Goal: Transaction & Acquisition: Purchase product/service

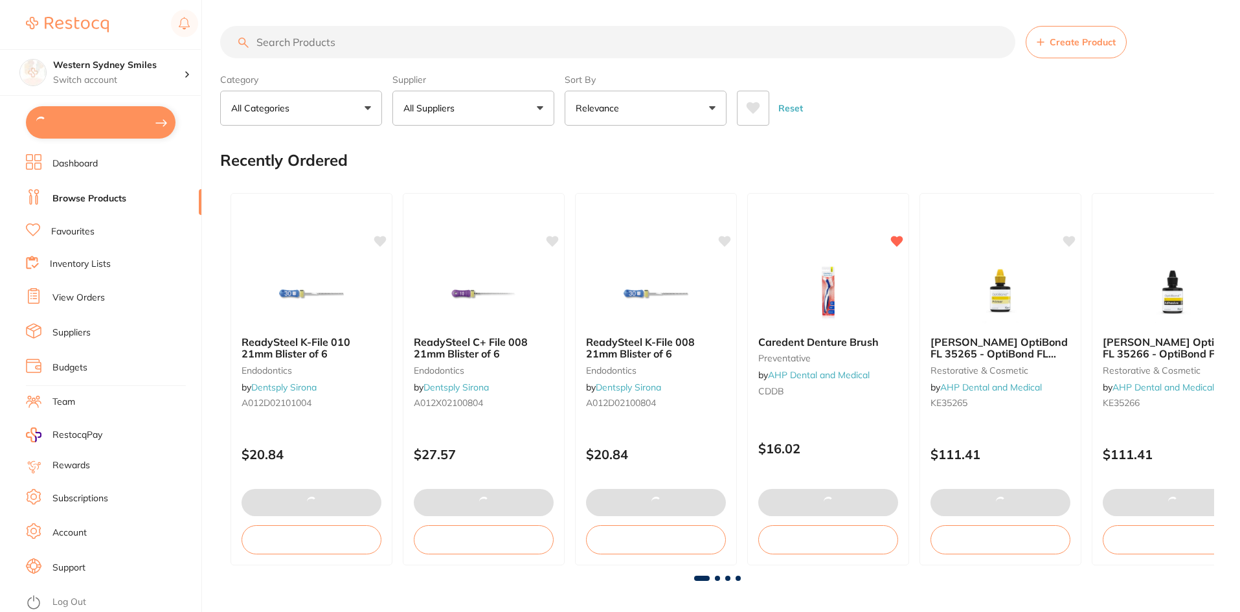
click at [108, 120] on button at bounding box center [101, 122] width 150 height 32
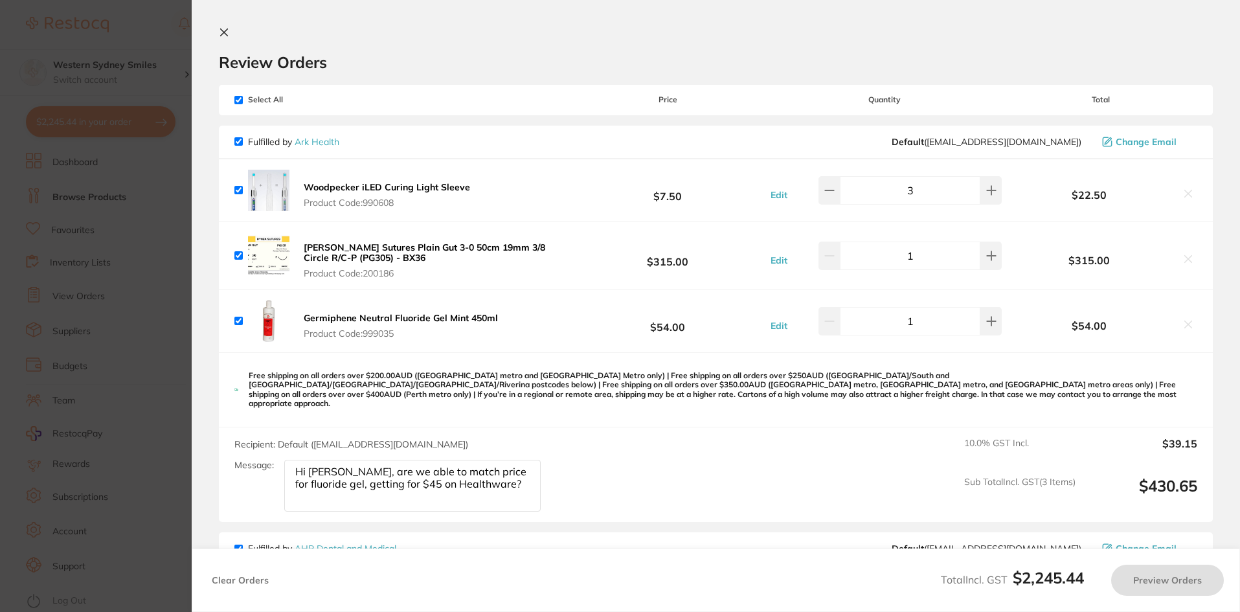
checkbox input "true"
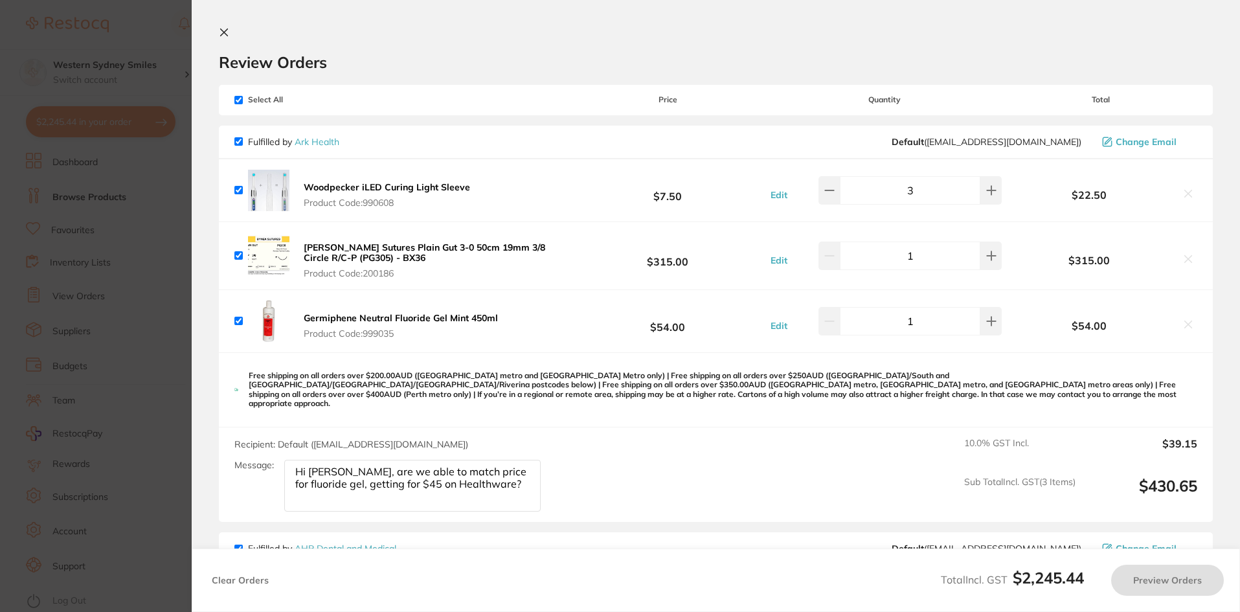
checkbox input "true"
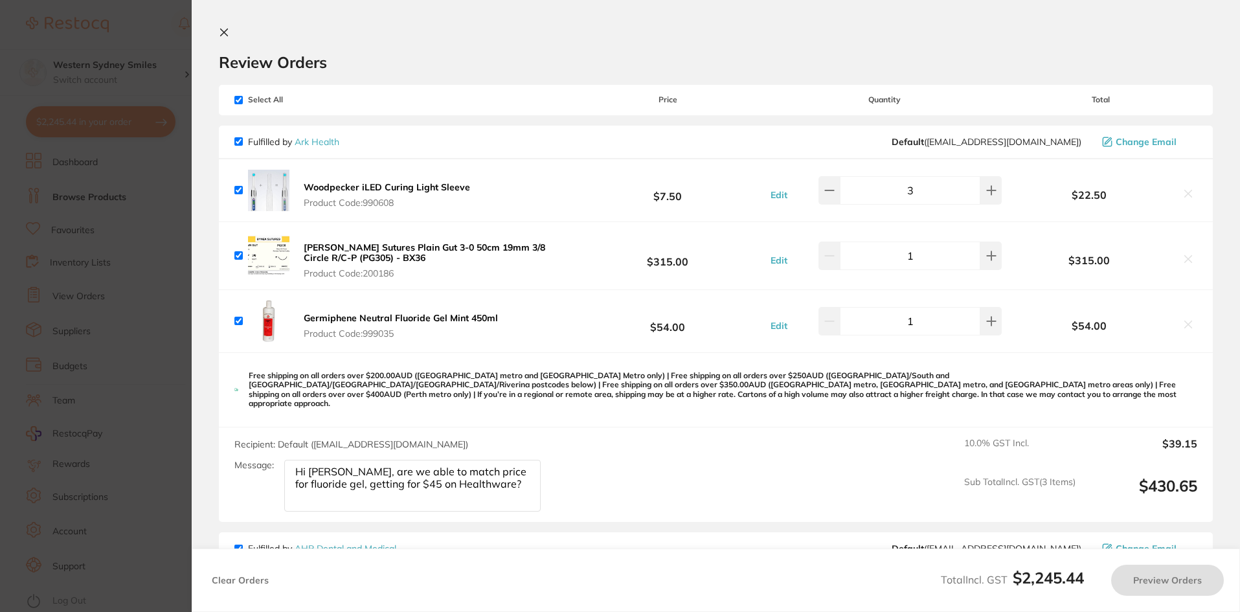
checkbox input "true"
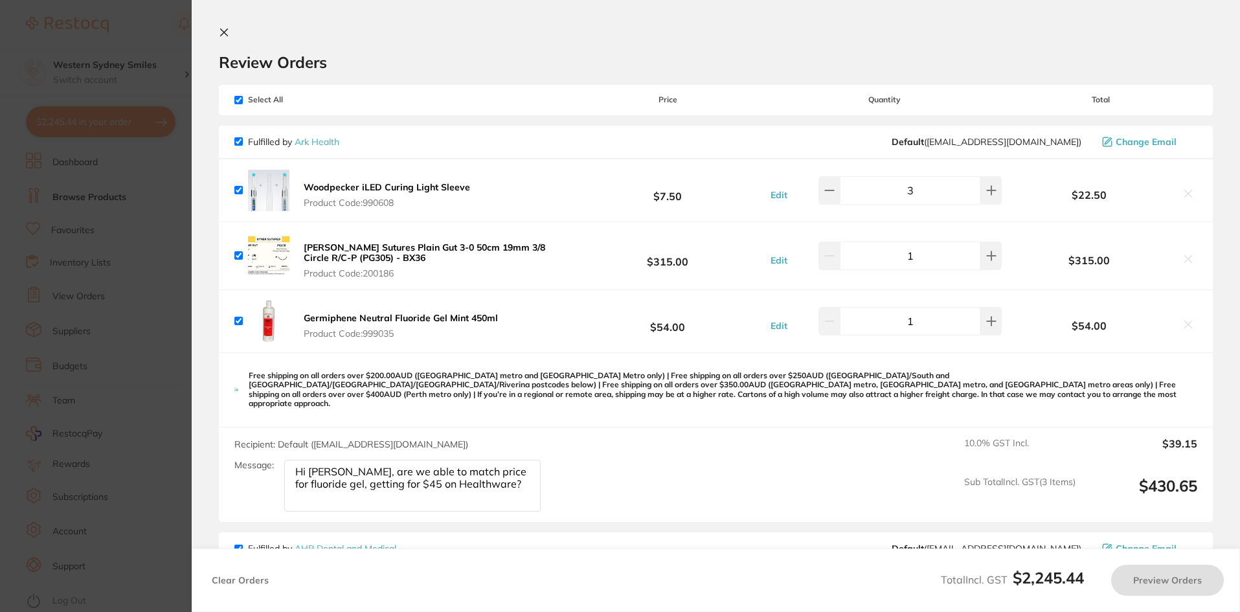
checkbox input "true"
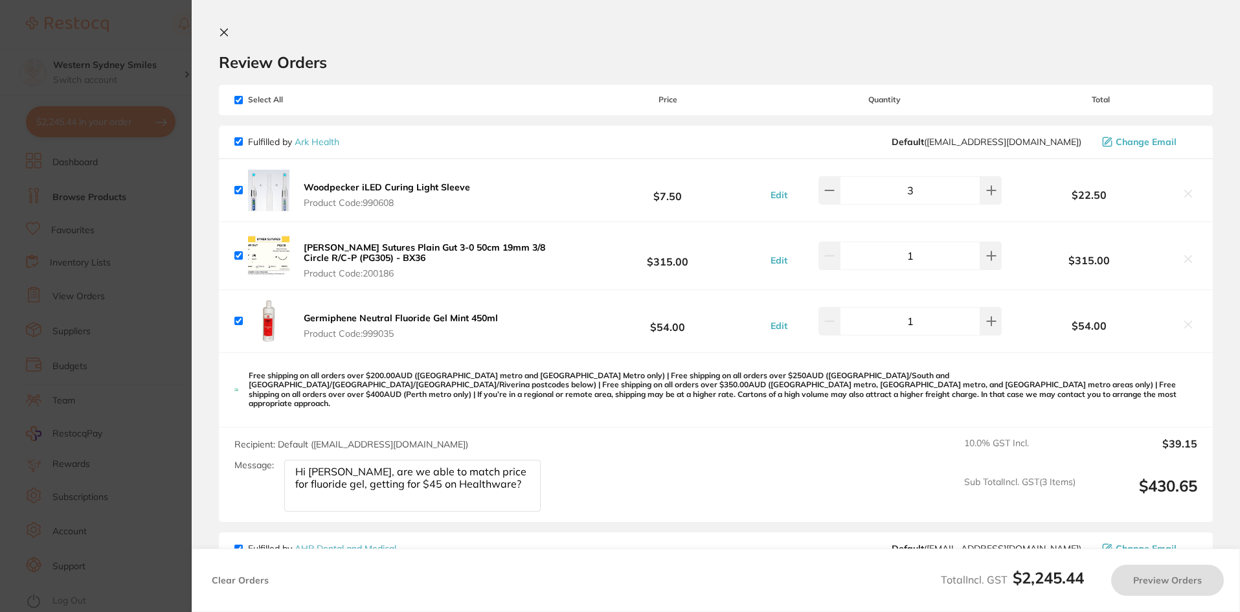
checkbox input "true"
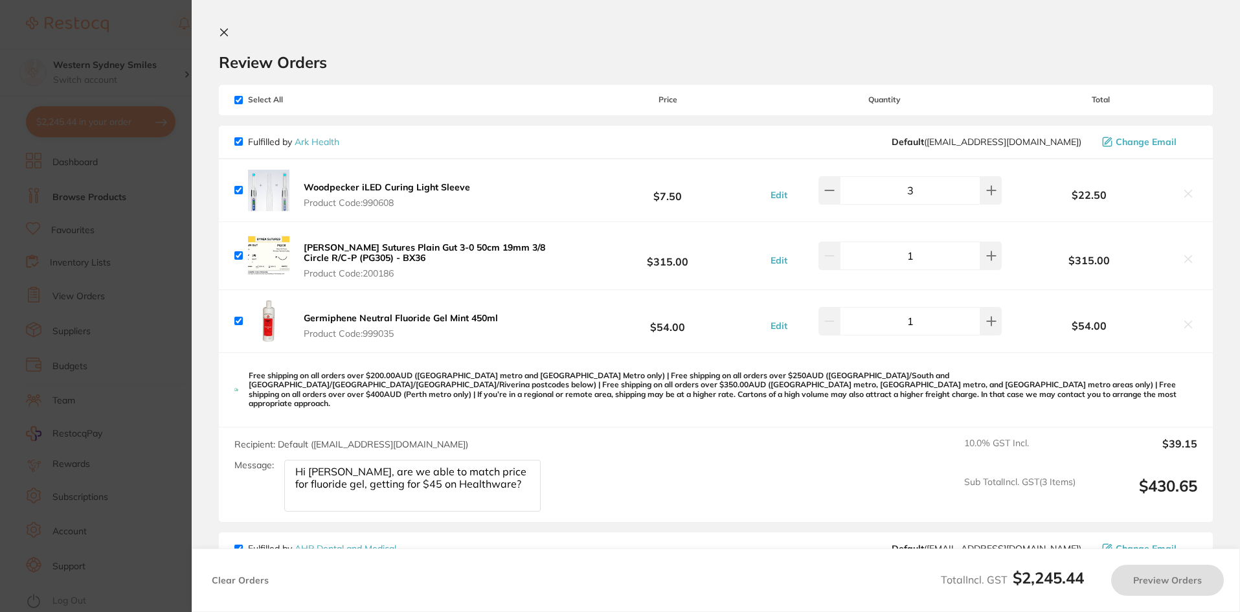
checkbox input "true"
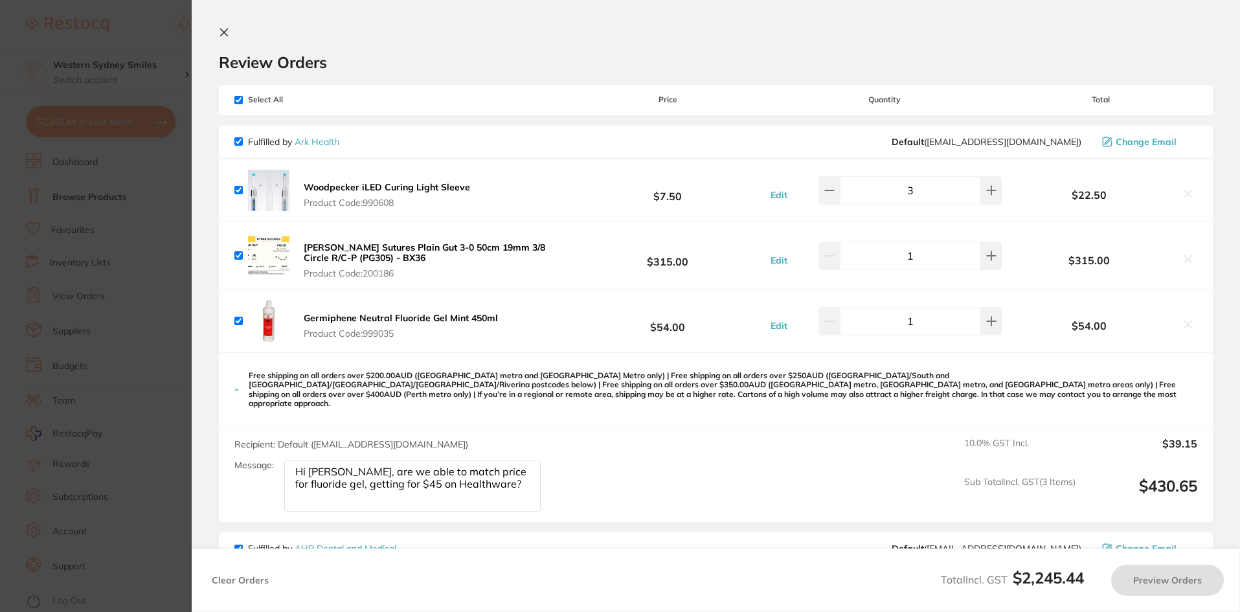
checkbox input "true"
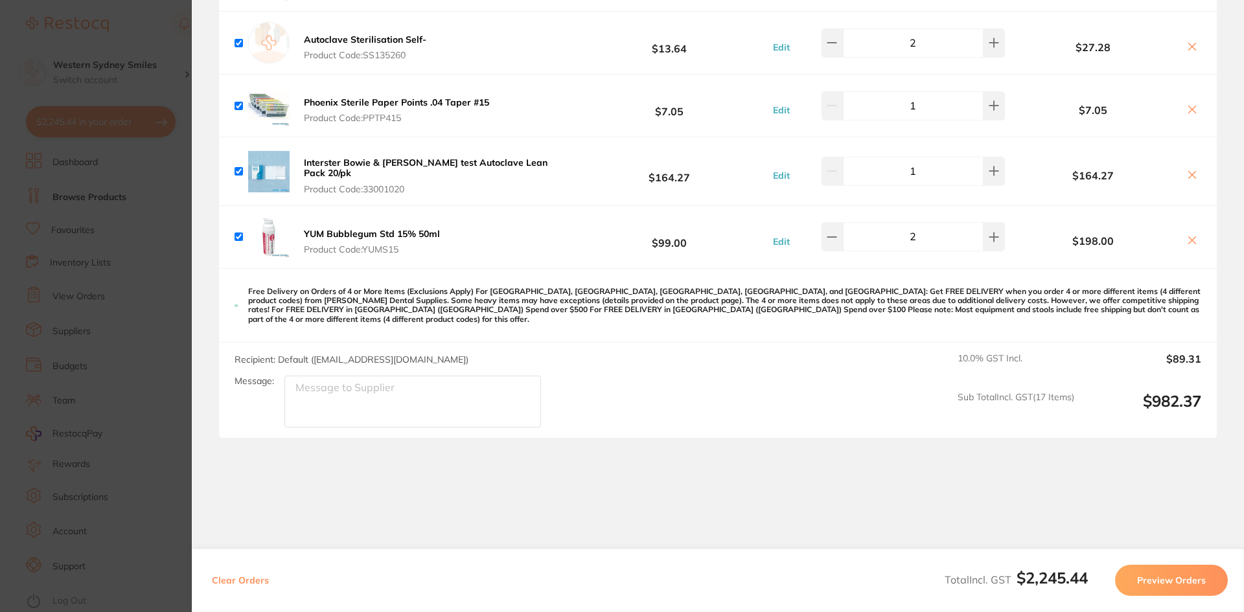
scroll to position [2446, 0]
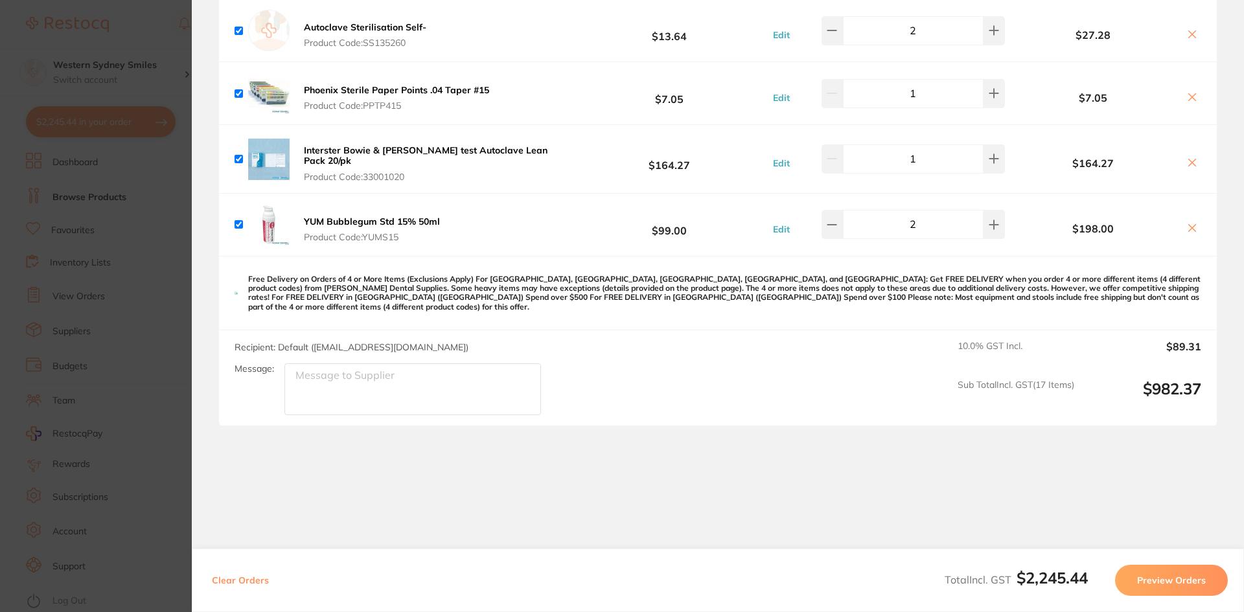
click at [1189, 577] on button "Preview Orders" at bounding box center [1171, 580] width 113 height 31
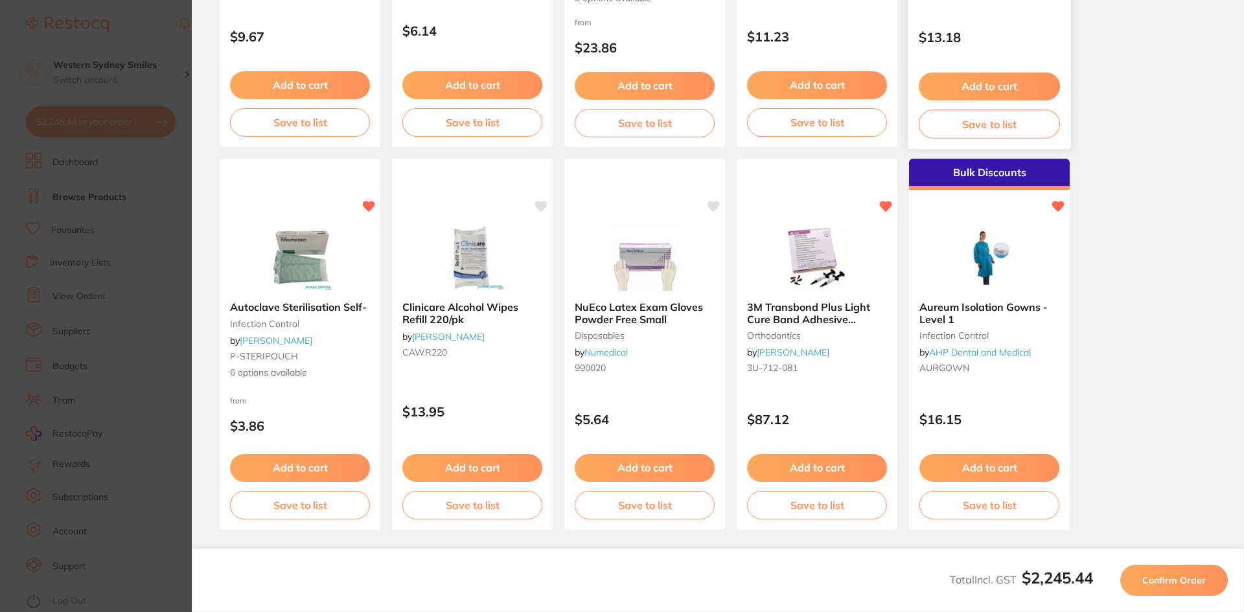
scroll to position [345, 0]
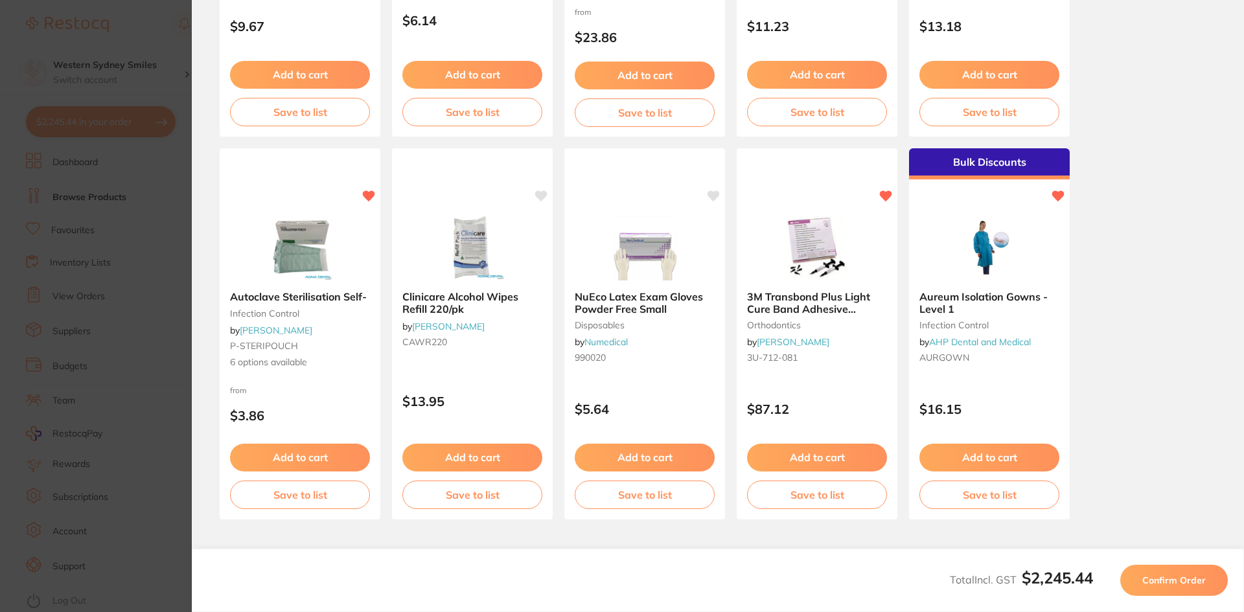
click at [1164, 573] on button "Confirm Order" at bounding box center [1174, 580] width 108 height 31
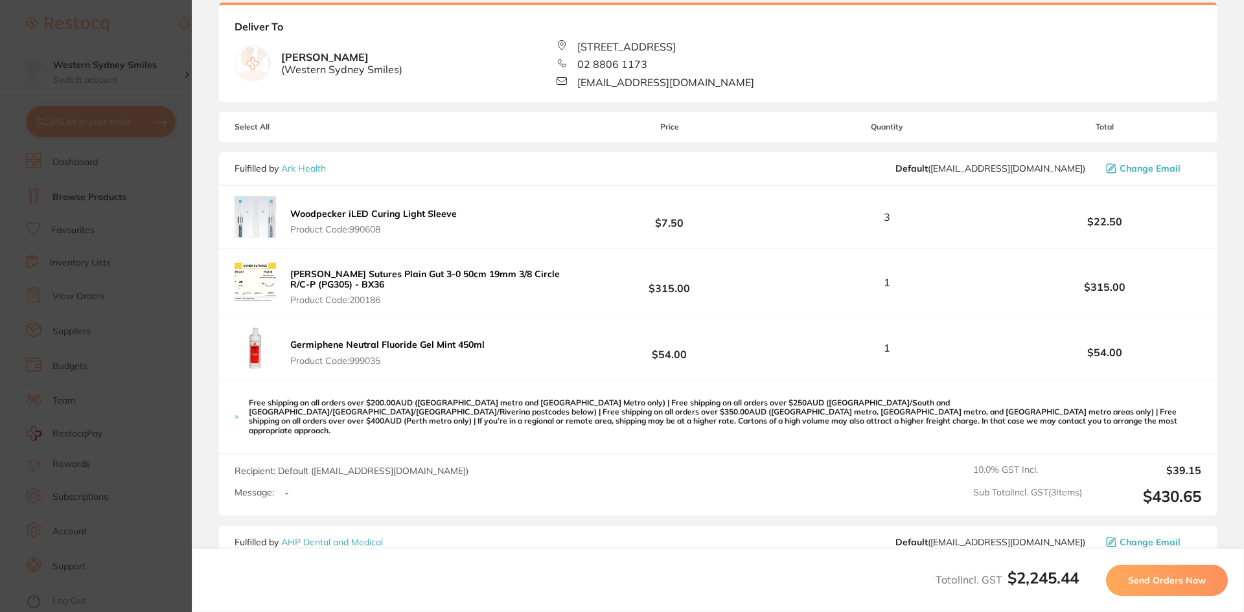
scroll to position [0, 0]
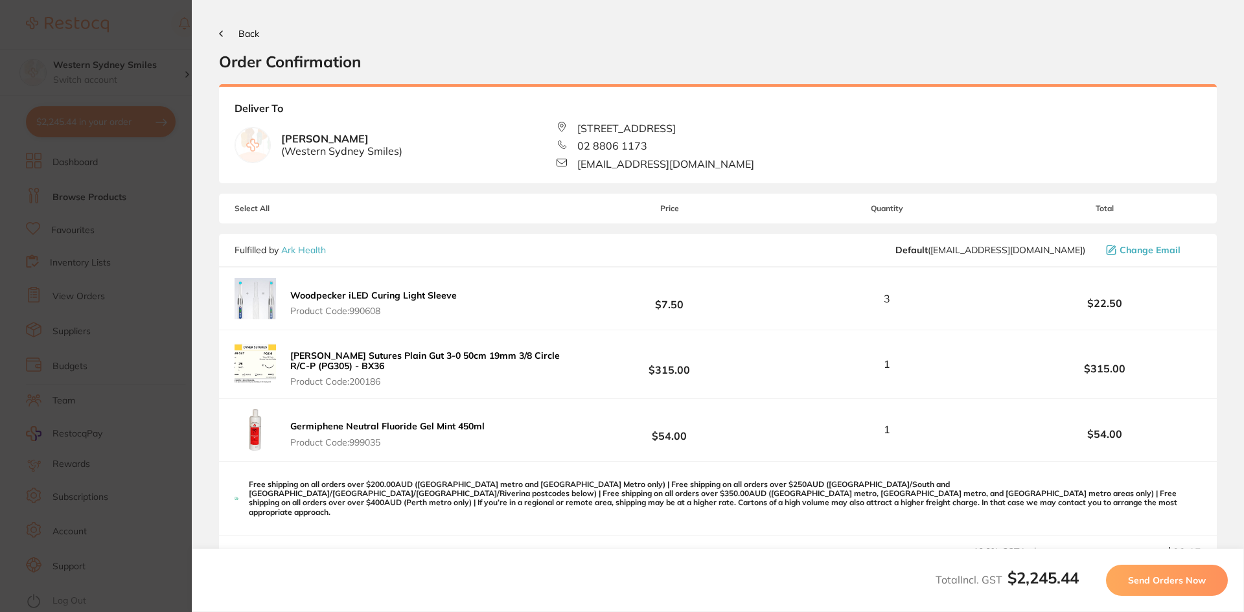
click at [222, 37] on button "Back" at bounding box center [239, 33] width 40 height 10
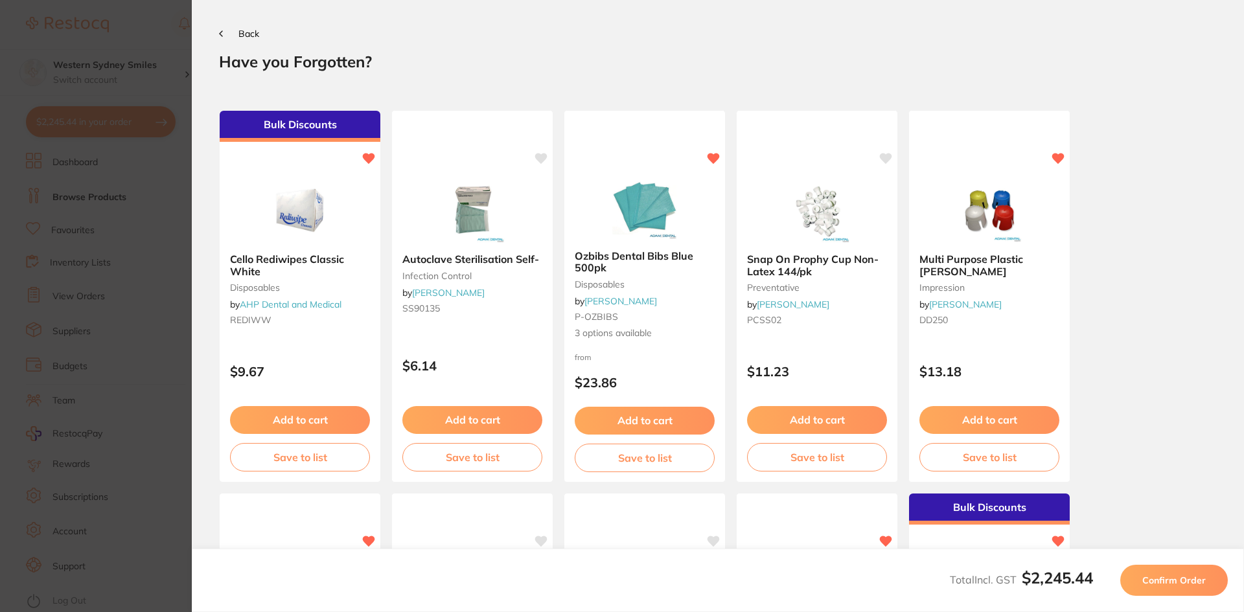
click at [222, 37] on button "Back" at bounding box center [239, 33] width 40 height 10
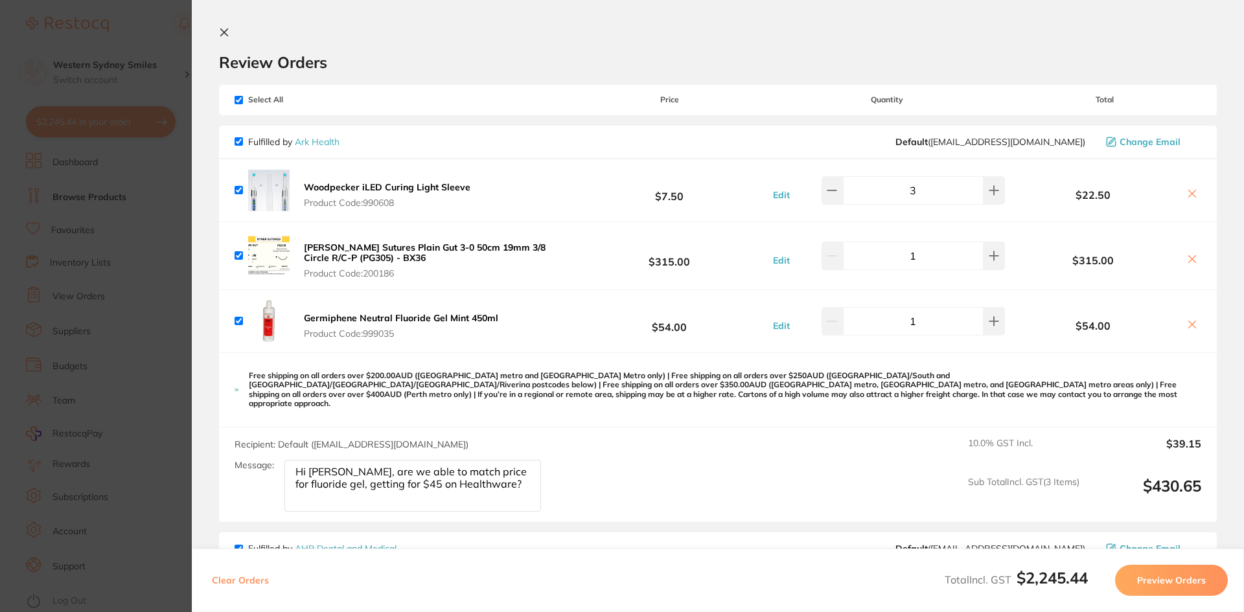
click at [222, 37] on icon at bounding box center [224, 32] width 10 height 10
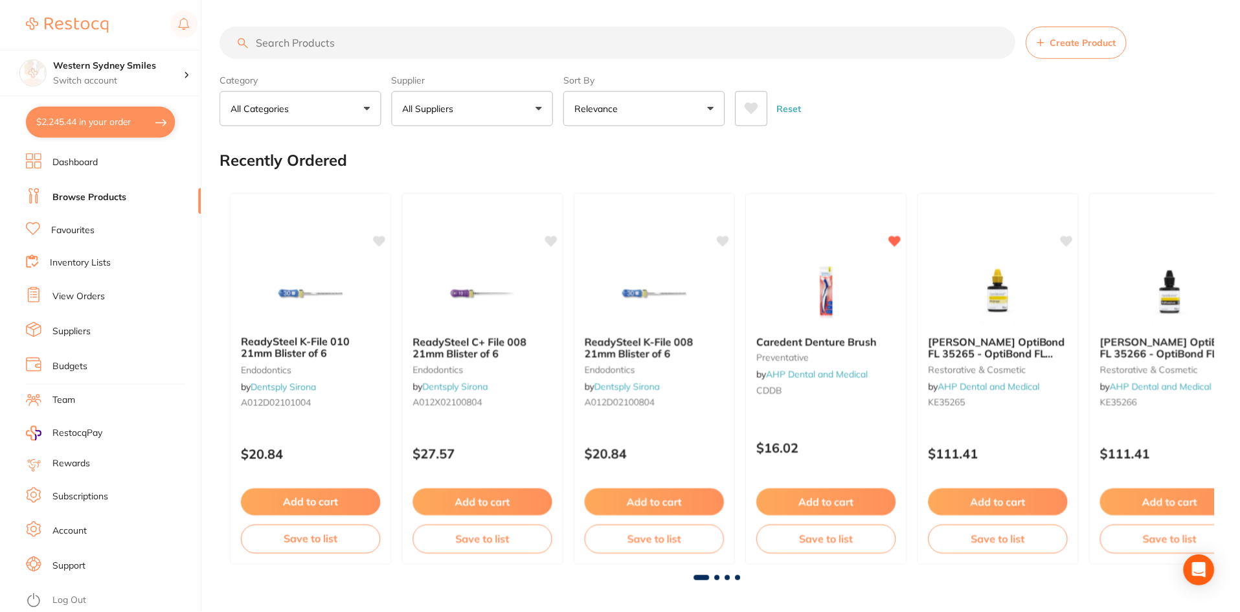
scroll to position [1, 0]
click at [345, 38] on input "search" at bounding box center [617, 41] width 795 height 32
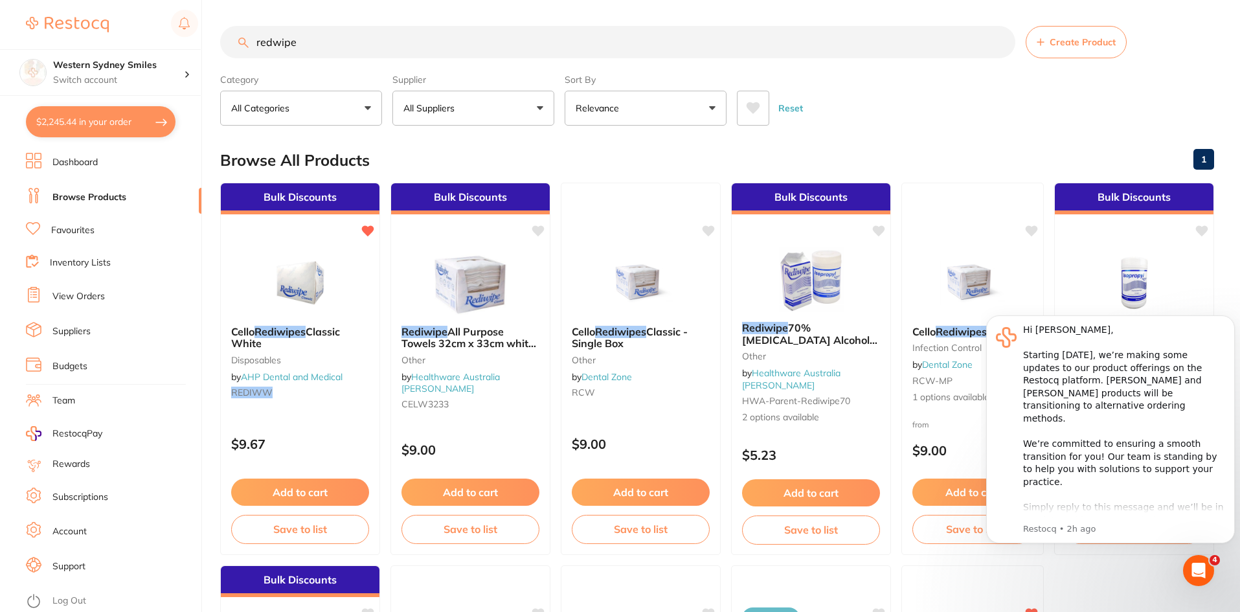
scroll to position [0, 0]
type input "redwipe"
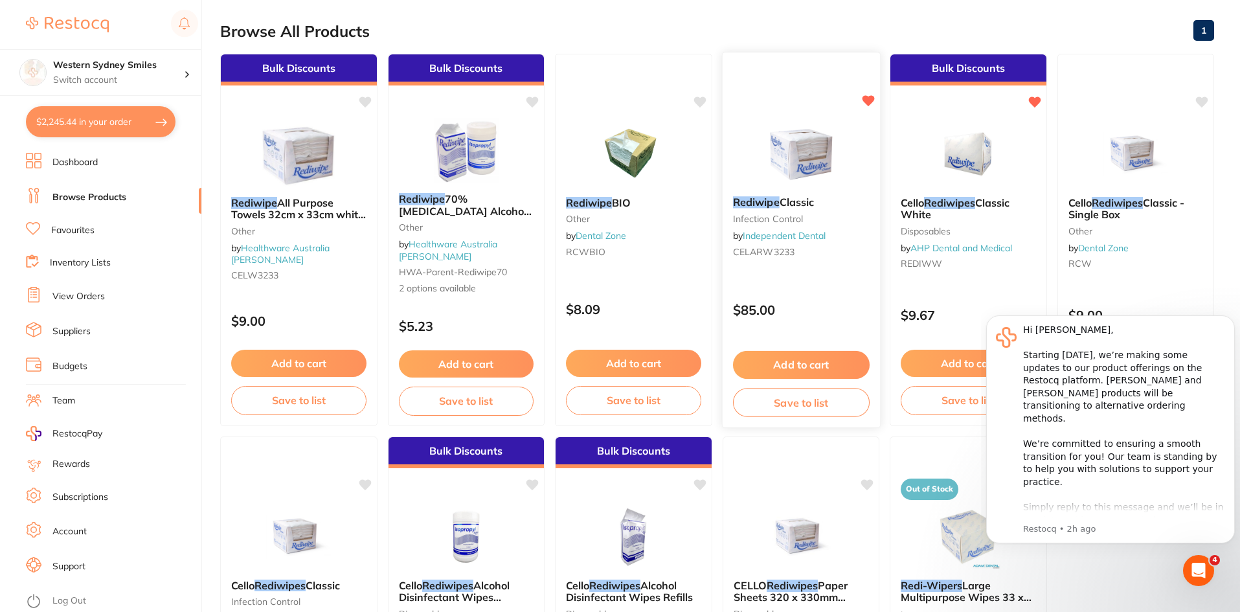
scroll to position [130, 0]
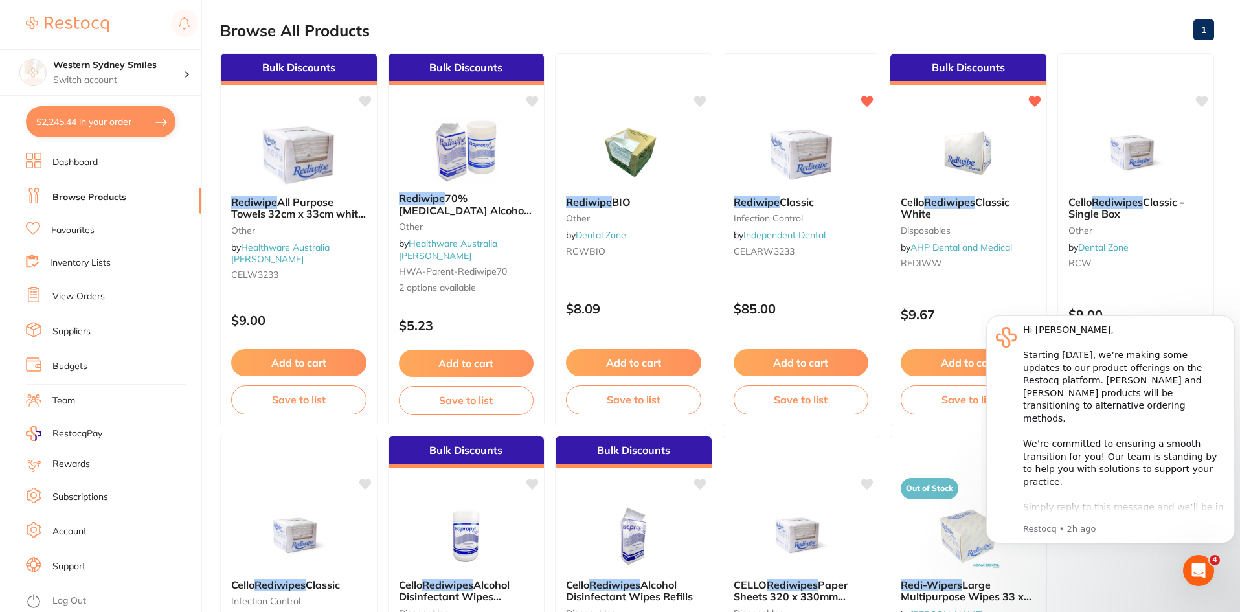
click at [154, 128] on button "$2,245.44 in your order" at bounding box center [101, 121] width 150 height 31
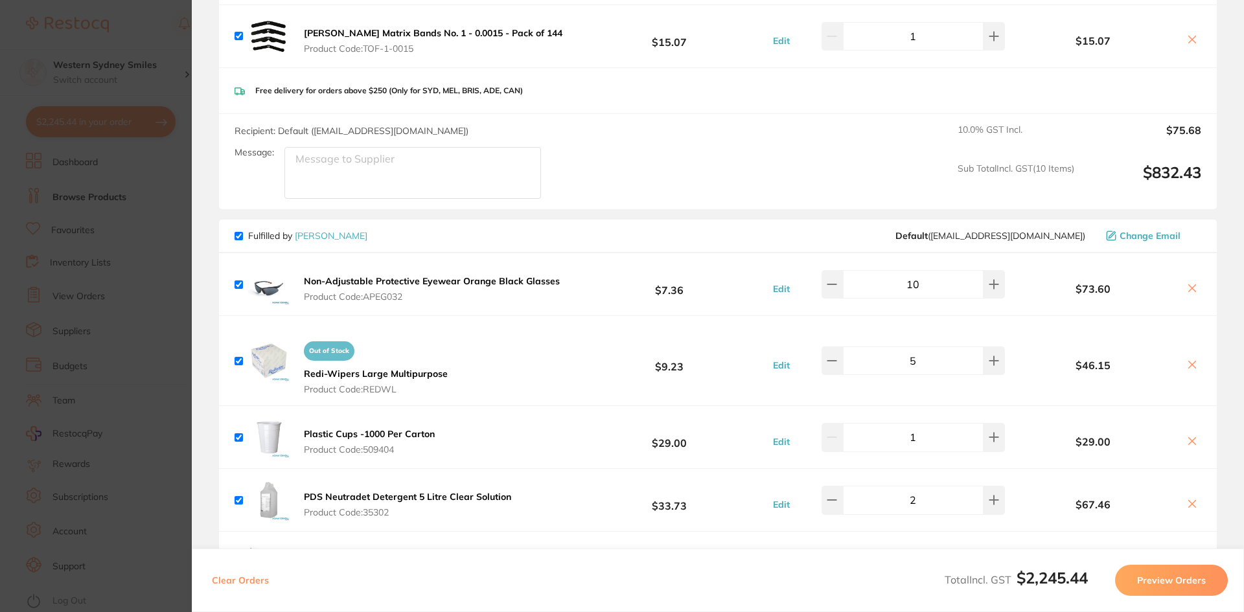
scroll to position [1360, 0]
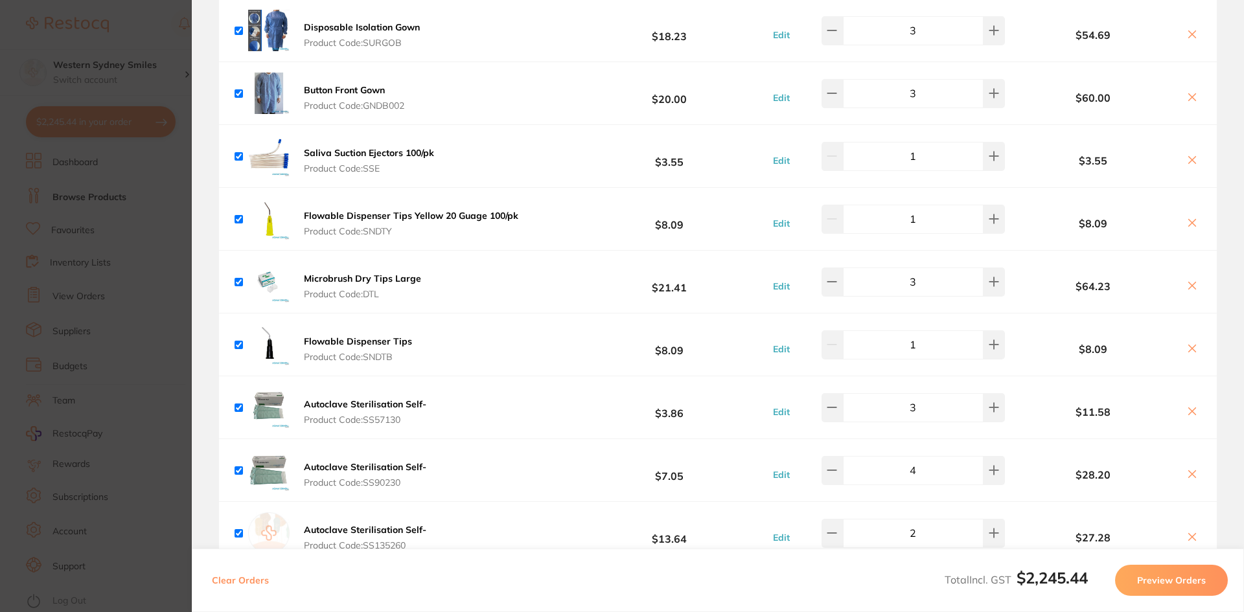
click at [521, 255] on div "Microbrush Dry Tips Large Product Code: DTL $21.41 Edit 3 $64.23" at bounding box center [717, 282] width 997 height 62
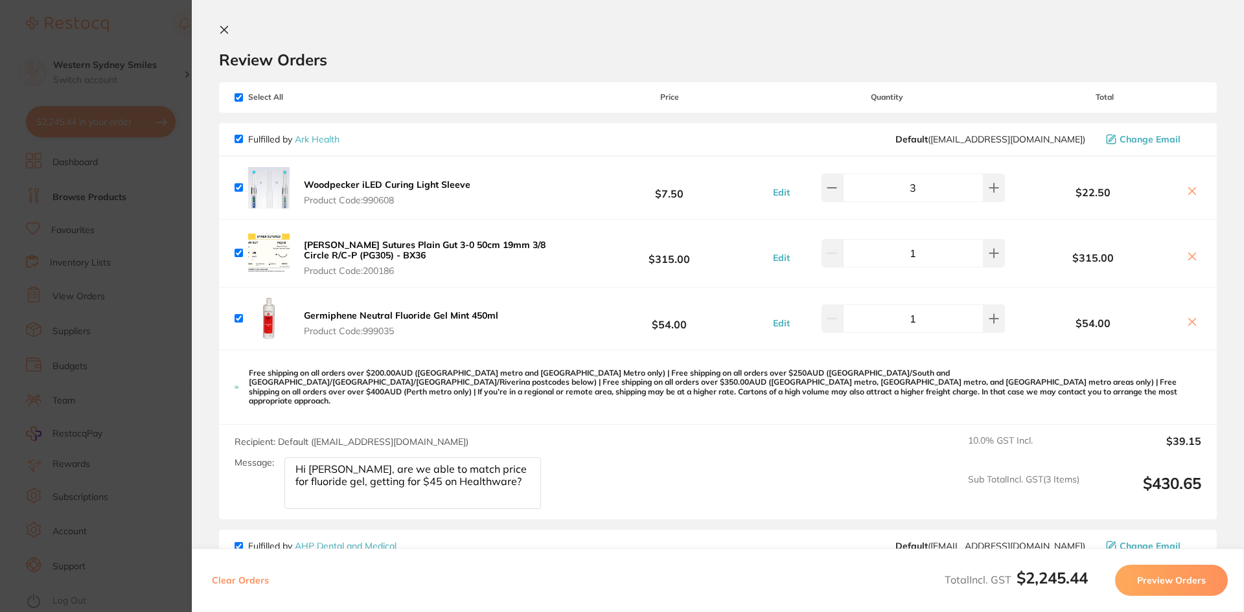
scroll to position [0, 0]
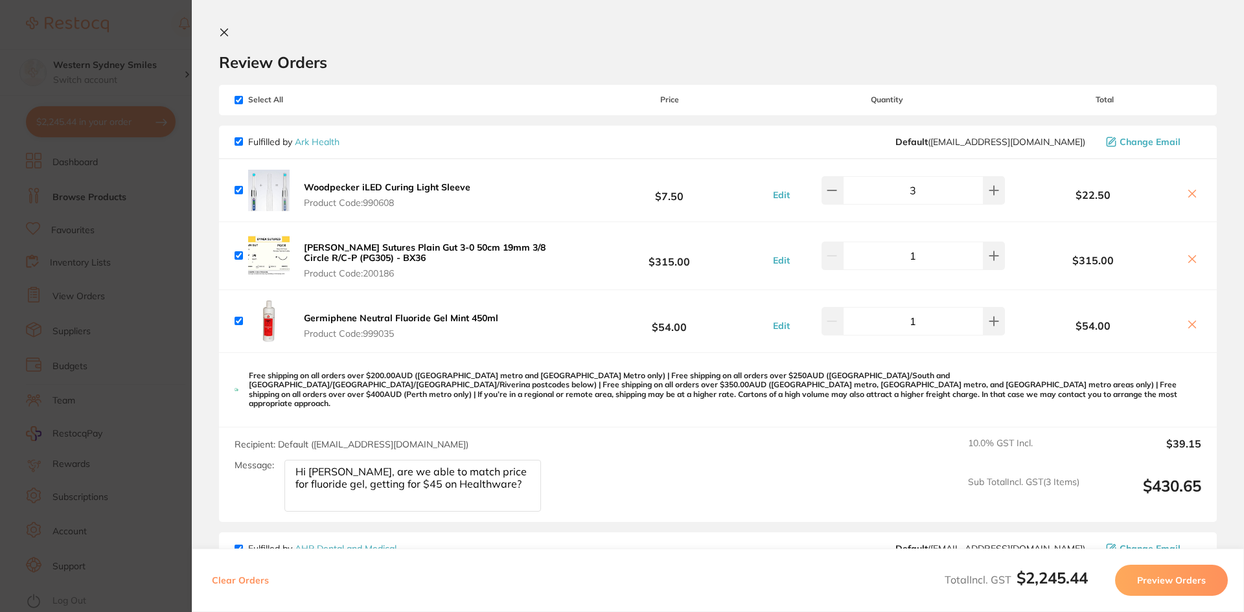
click at [222, 17] on section "Review Orders Your orders are being processed and we will notify you once we ha…" at bounding box center [718, 306] width 1052 height 612
click at [223, 32] on icon at bounding box center [224, 32] width 7 height 7
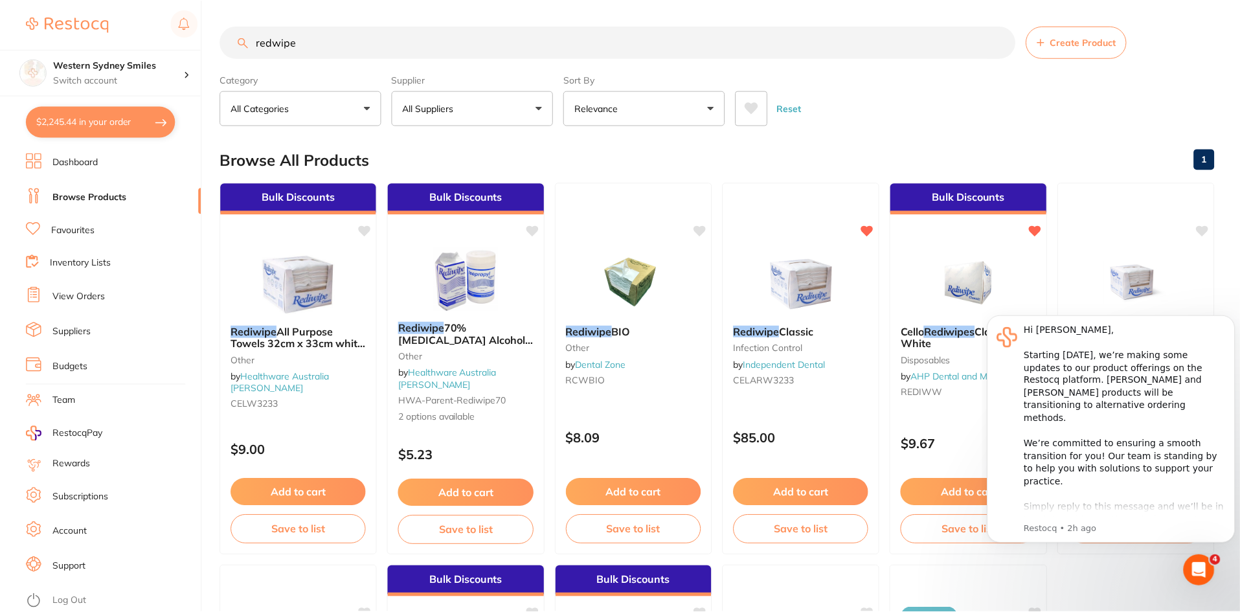
scroll to position [130, 0]
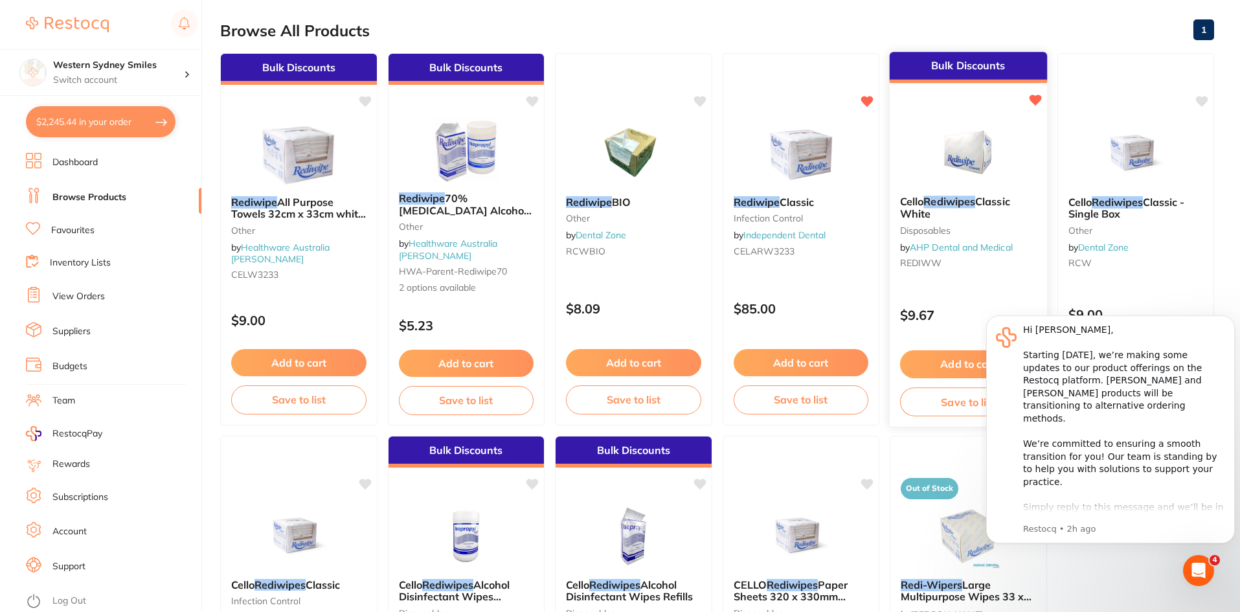
click at [1007, 220] on b "Cello Rediwipes Classic White" at bounding box center [968, 208] width 137 height 24
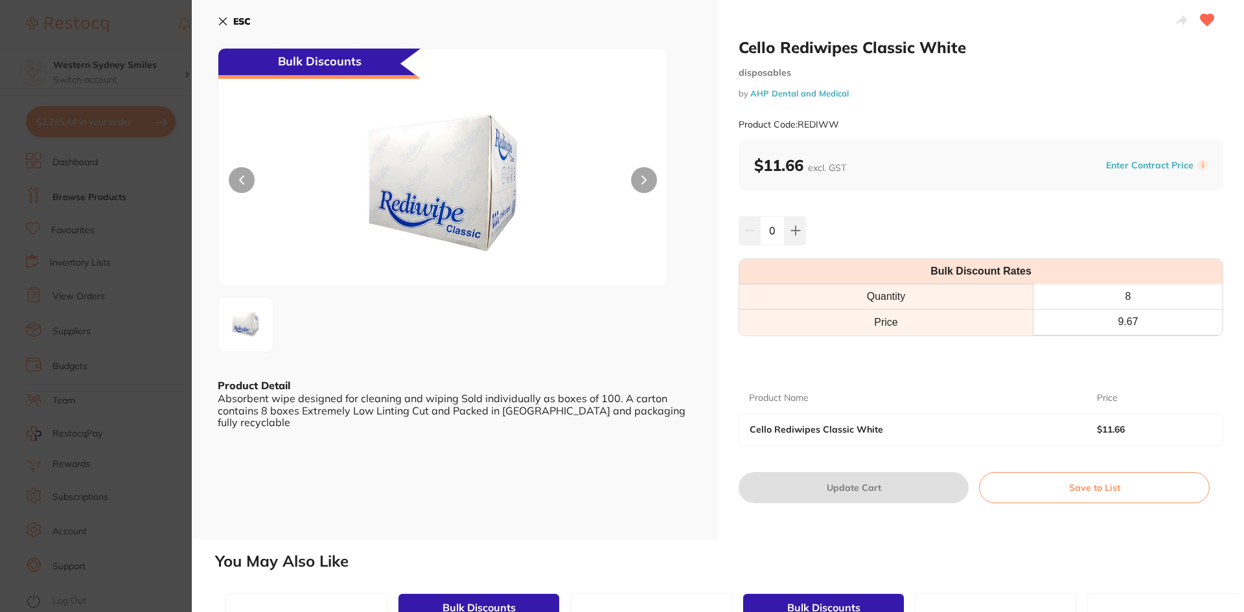
click at [1146, 321] on th "9.67" at bounding box center [1127, 322] width 189 height 25
click at [792, 238] on button at bounding box center [794, 230] width 21 height 28
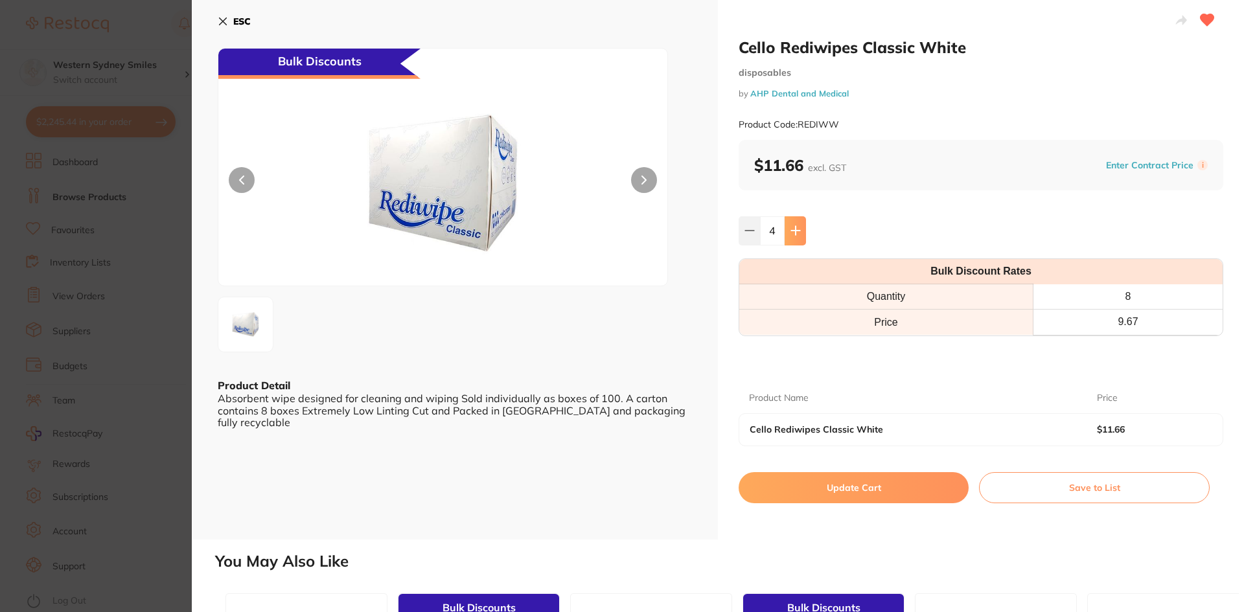
click at [792, 238] on button at bounding box center [794, 230] width 21 height 28
type input "8"
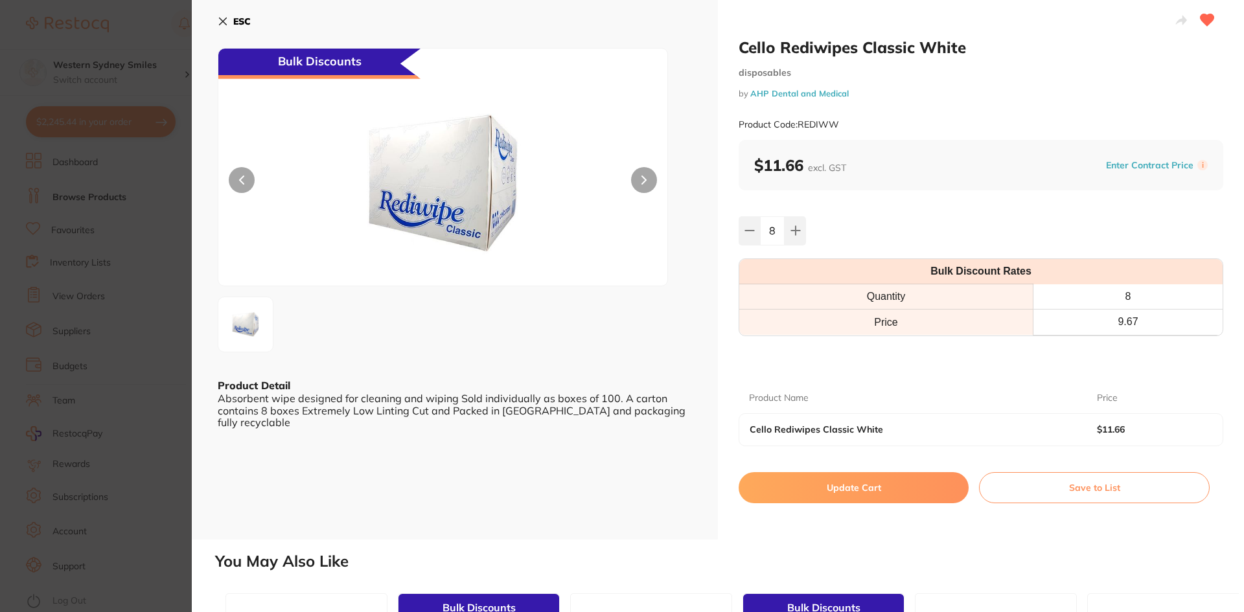
click at [841, 484] on button "Update Cart" at bounding box center [853, 487] width 230 height 31
checkbox input "false"
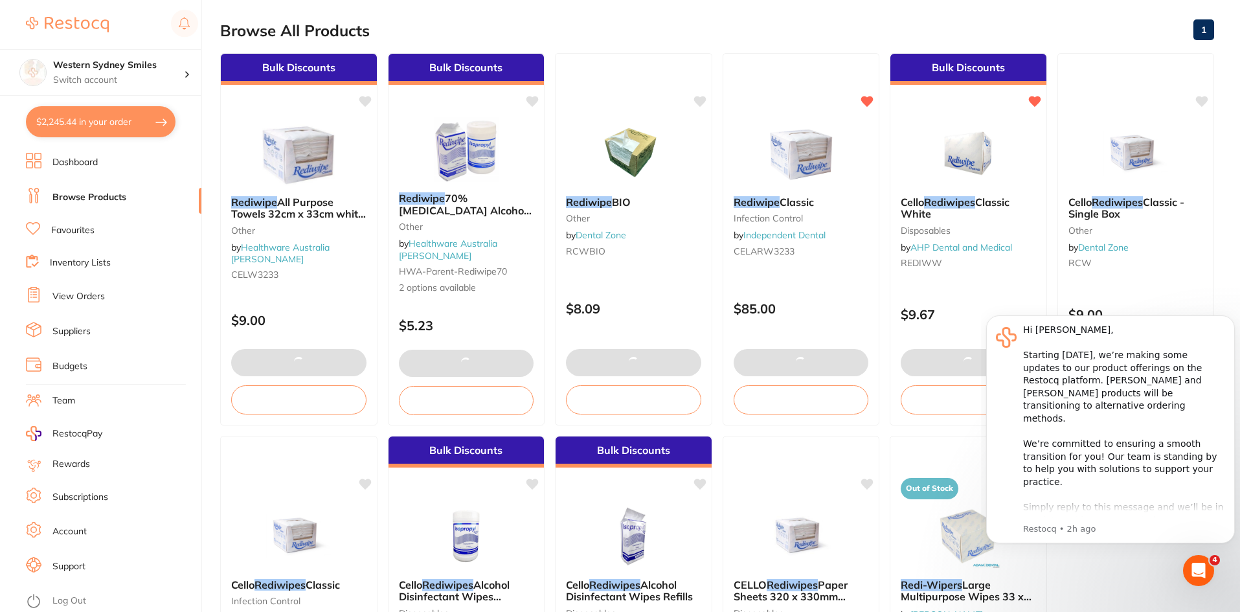
click at [124, 122] on button "$2,245.44 in your order" at bounding box center [101, 121] width 150 height 31
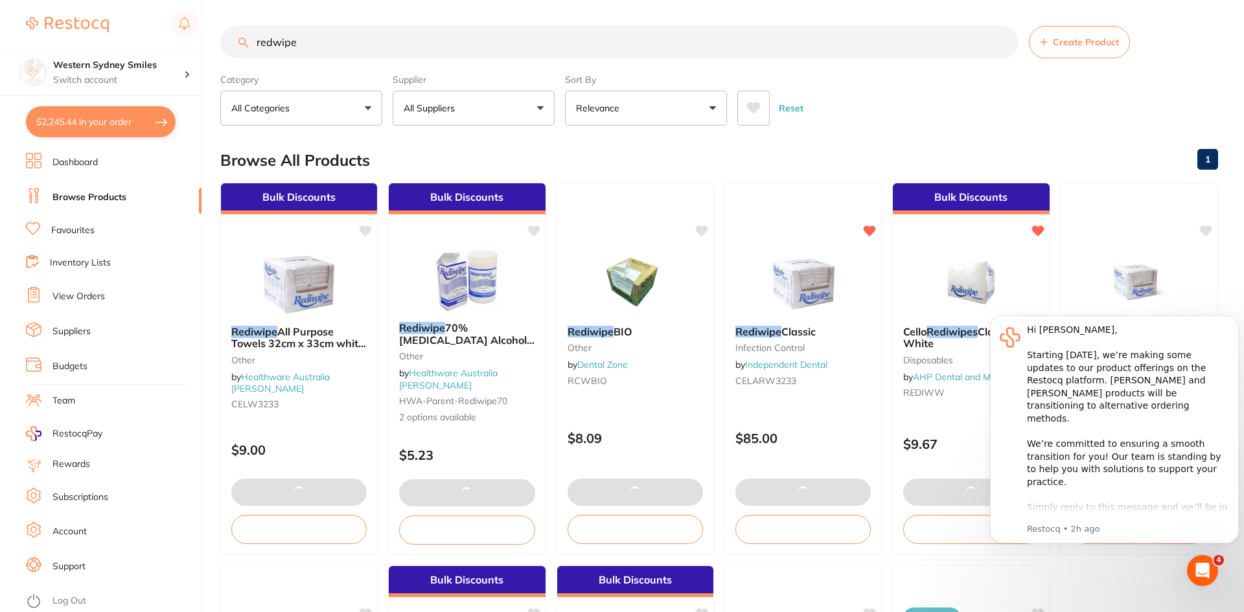
checkbox input "true"
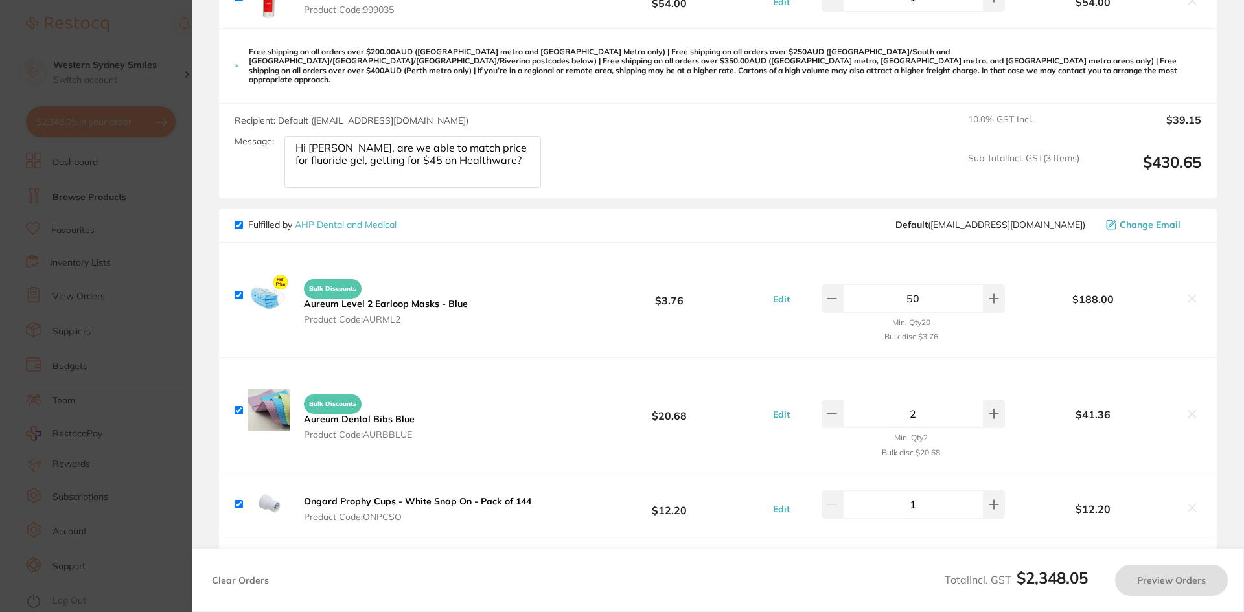
checkbox input "true"
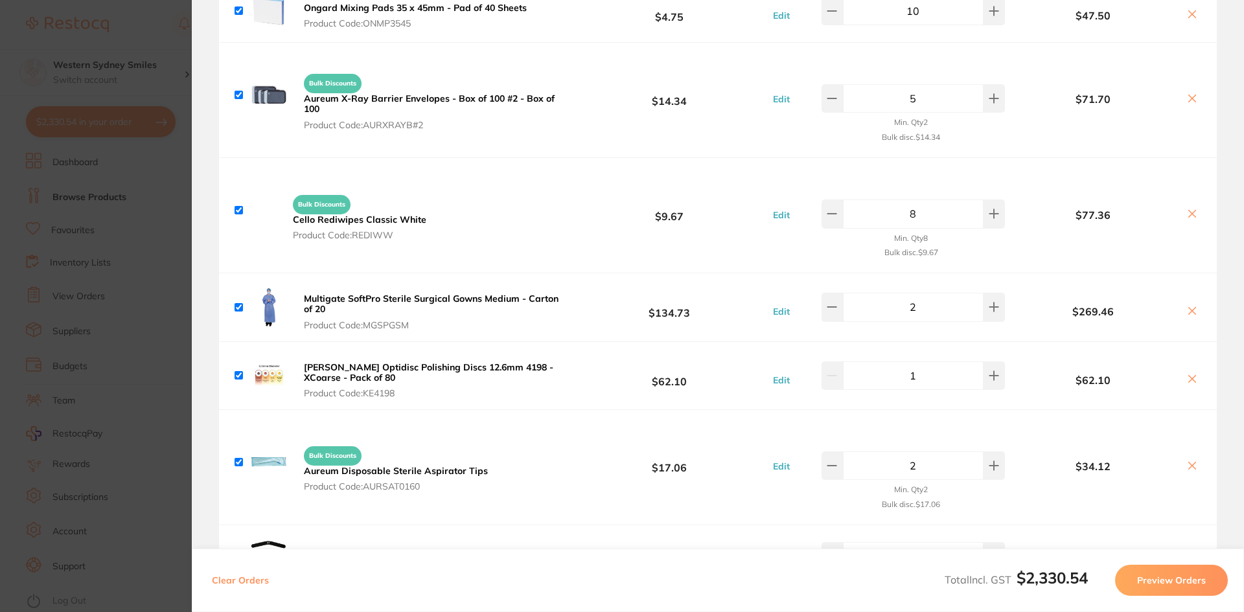
scroll to position [907, 0]
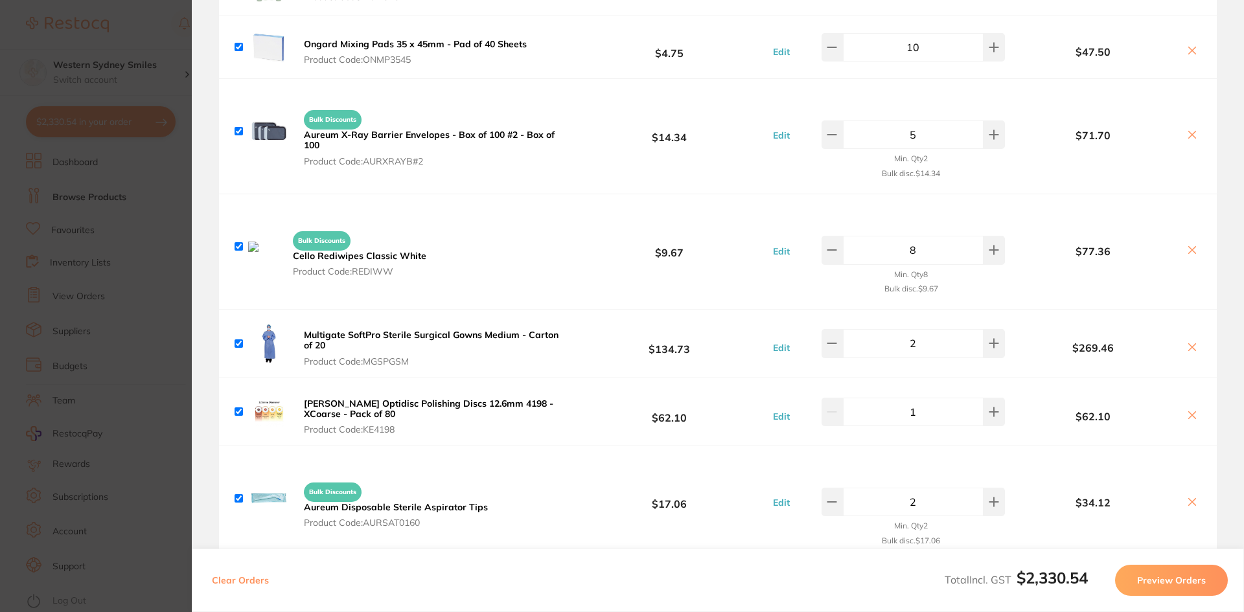
click at [1192, 245] on icon at bounding box center [1192, 250] width 10 height 10
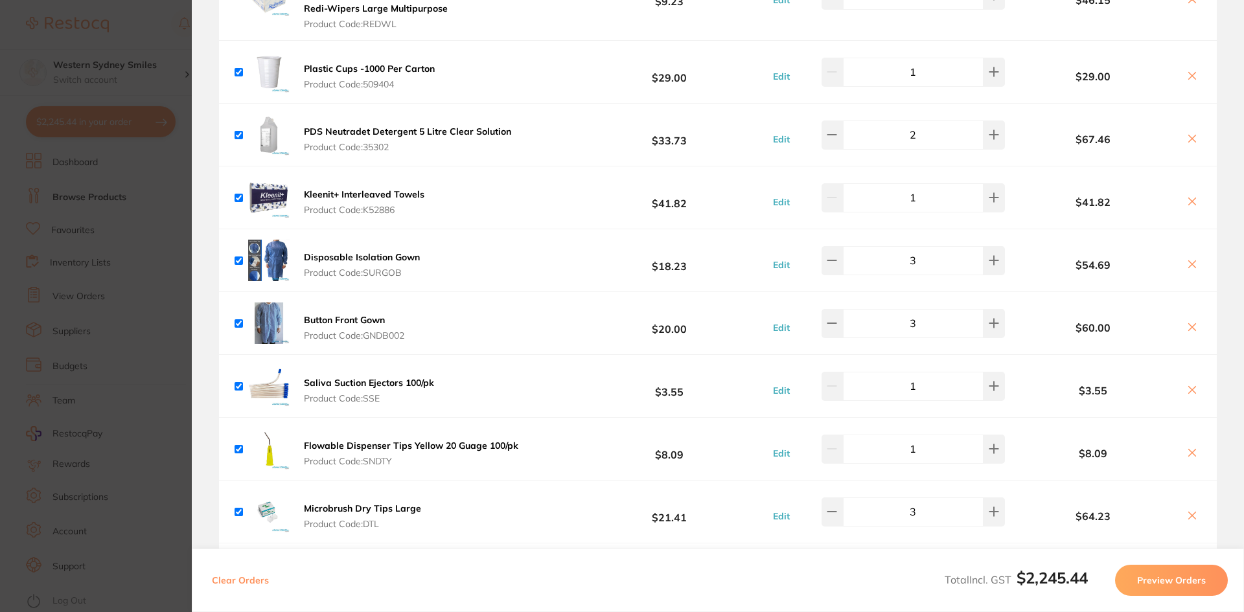
scroll to position [1490, 0]
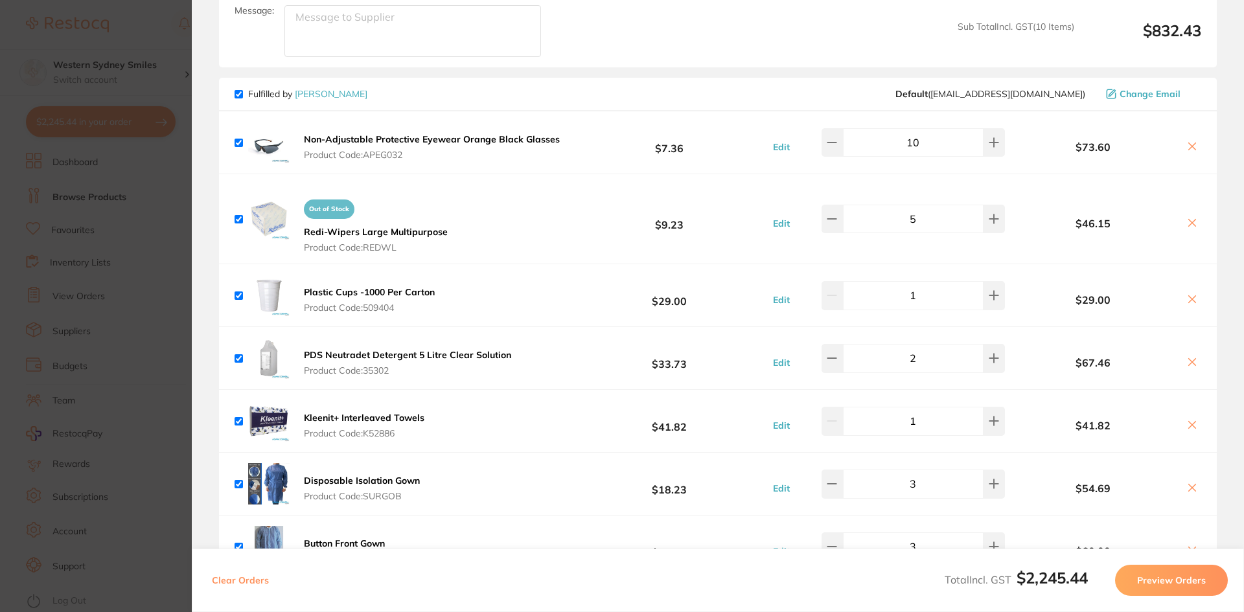
click at [1192, 218] on icon at bounding box center [1192, 223] width 10 height 10
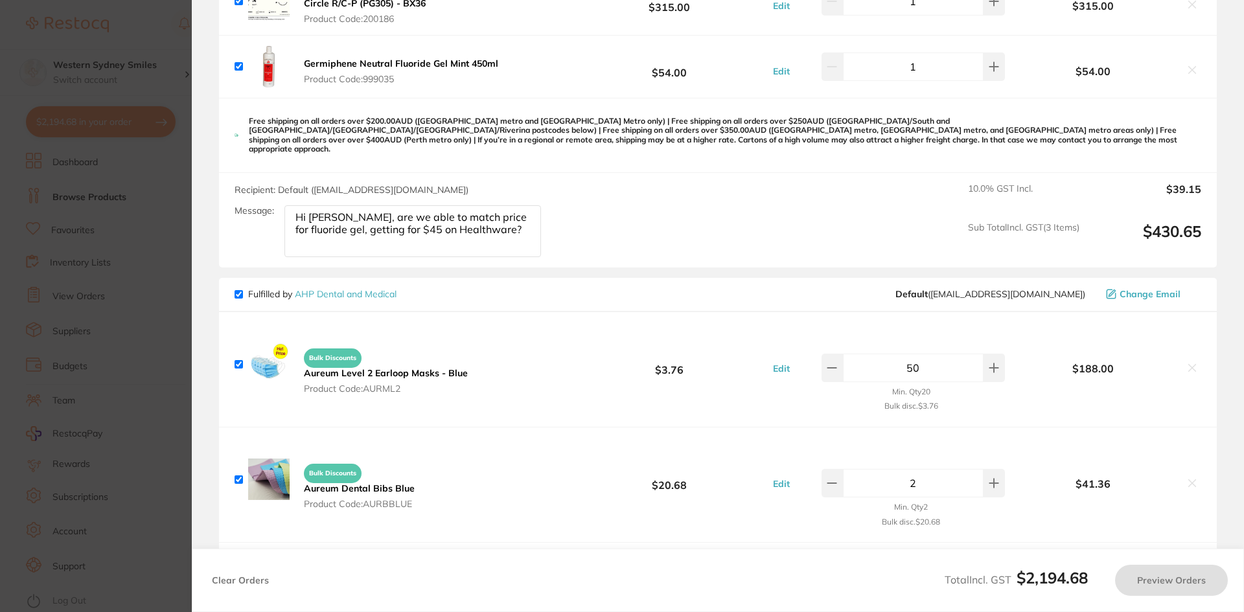
scroll to position [0, 0]
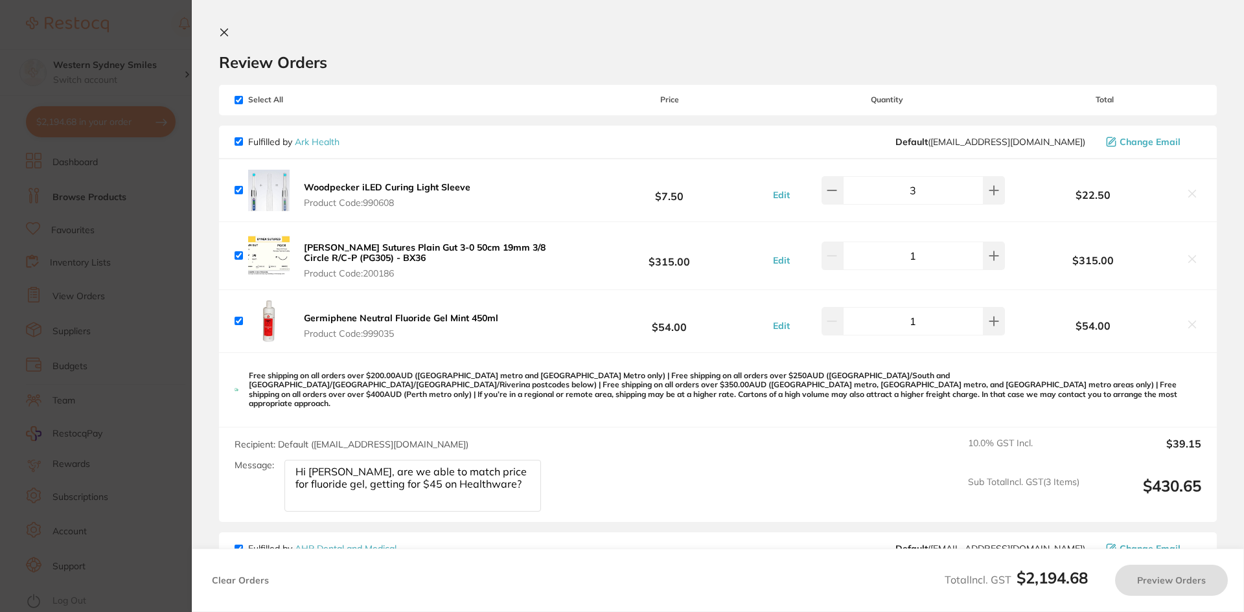
checkbox input "true"
click at [224, 27] on section "Review Orders Your orders are being processed and we will notify you once we ha…" at bounding box center [718, 306] width 1052 height 612
click at [224, 36] on icon at bounding box center [224, 32] width 10 height 10
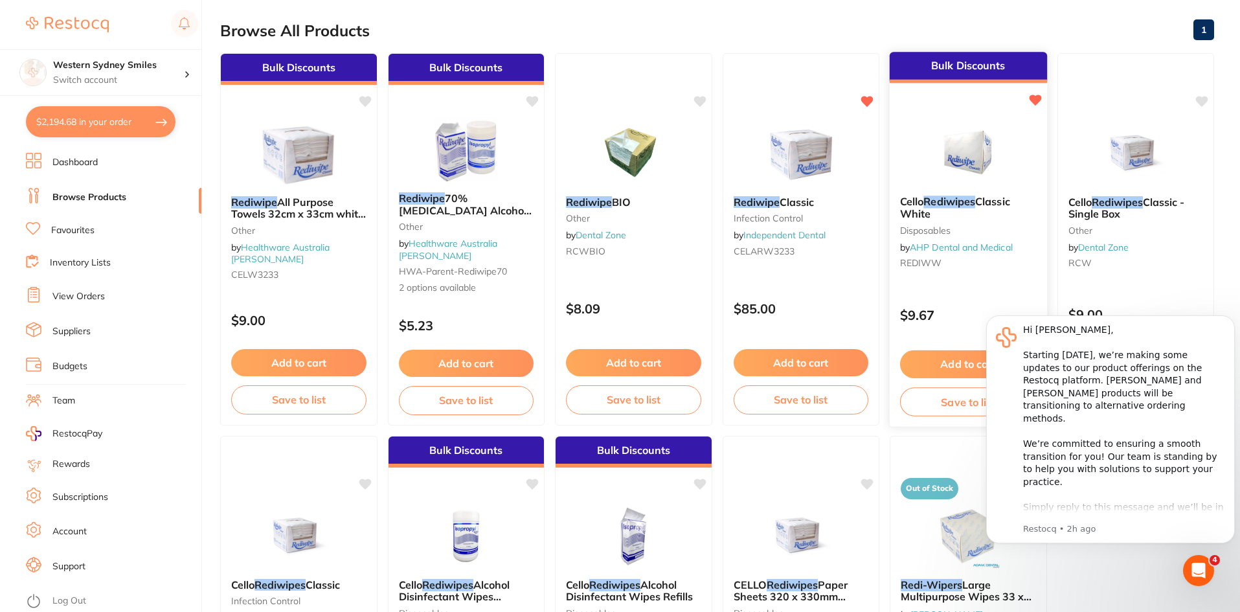
click at [931, 358] on button "Add to cart" at bounding box center [968, 364] width 137 height 28
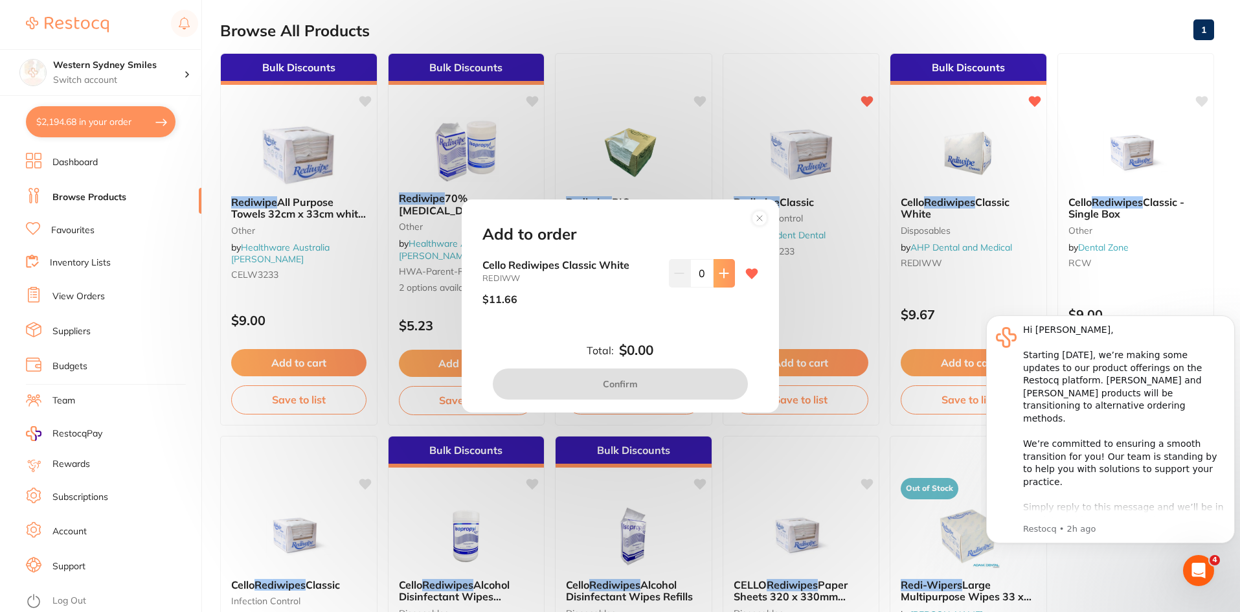
scroll to position [0, 0]
click at [726, 269] on button at bounding box center [724, 273] width 21 height 28
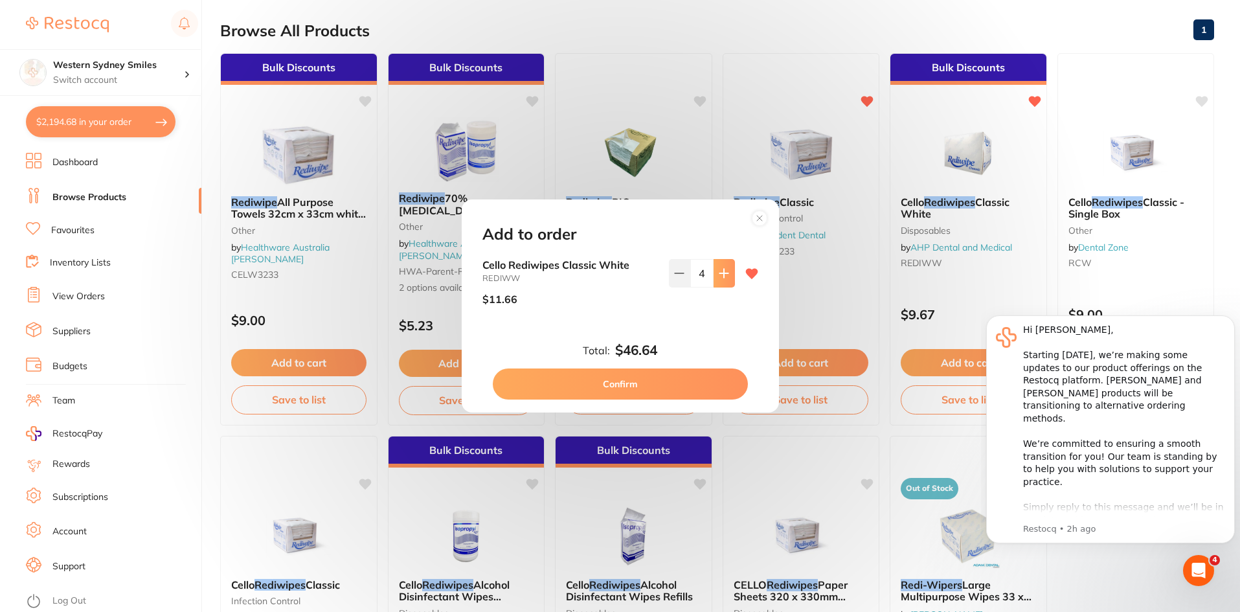
click at [726, 269] on button at bounding box center [724, 273] width 21 height 28
type input "8"
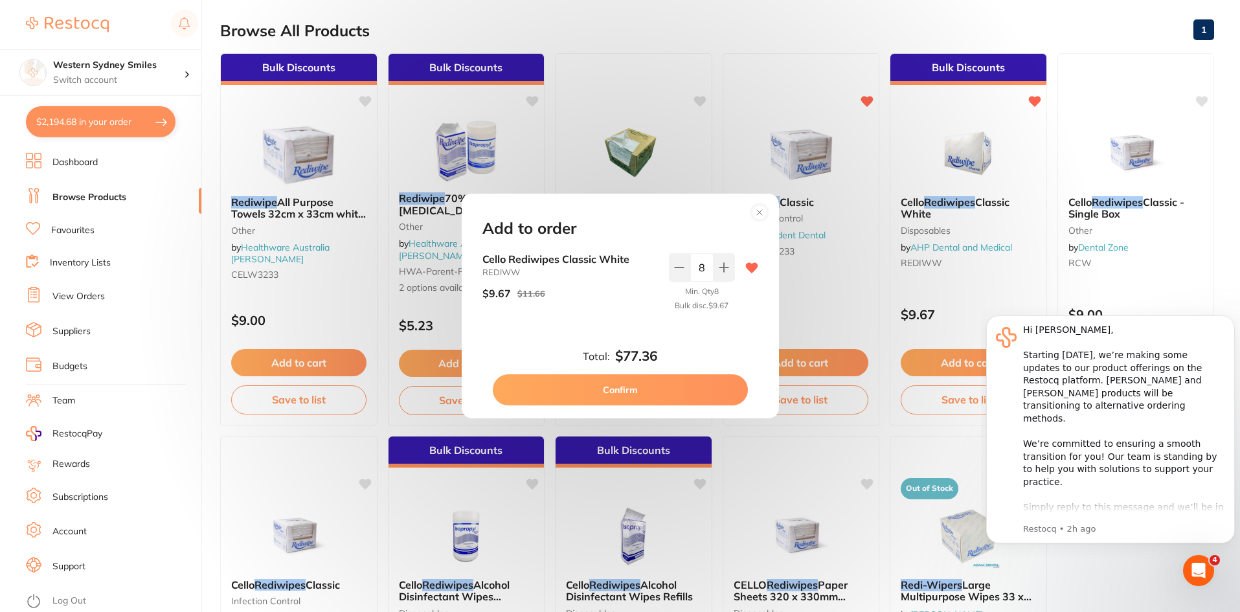
click at [683, 387] on button "Confirm" at bounding box center [620, 389] width 255 height 31
checkbox input "false"
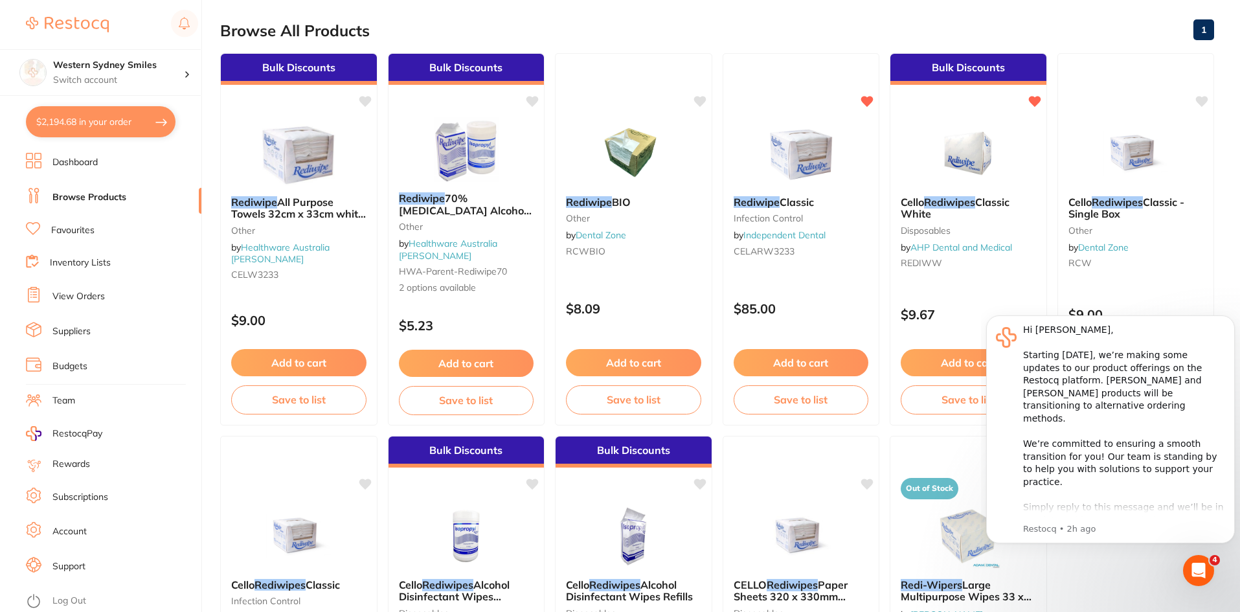
click at [97, 122] on button "$2,194.68 in your order" at bounding box center [101, 121] width 150 height 31
checkbox input "true"
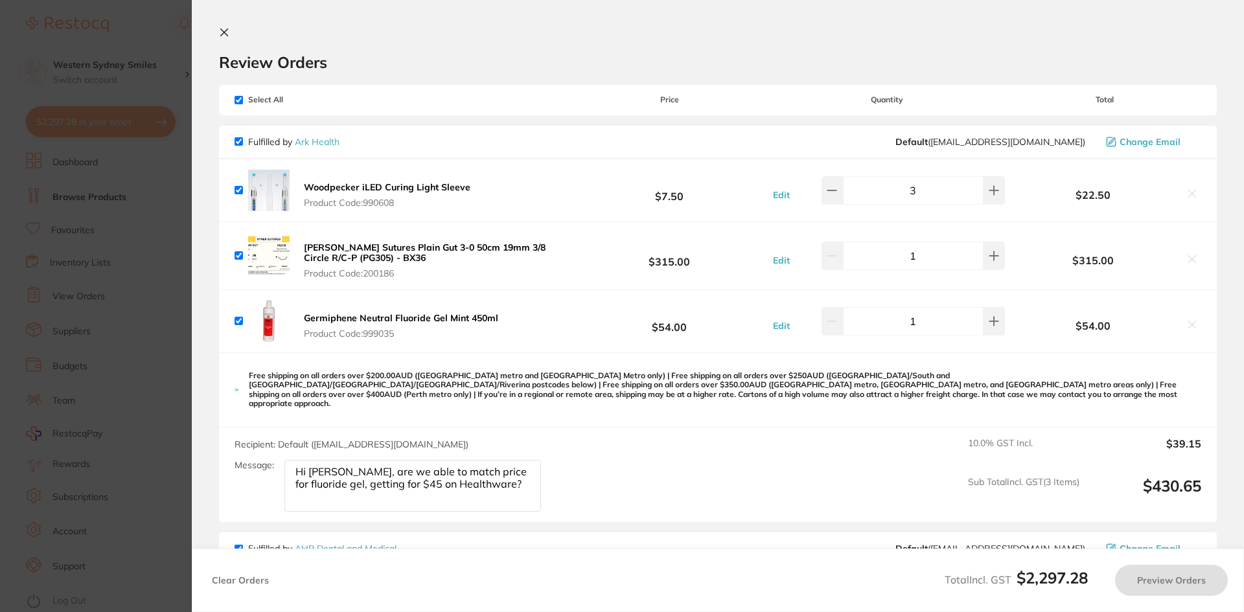
checkbox input "true"
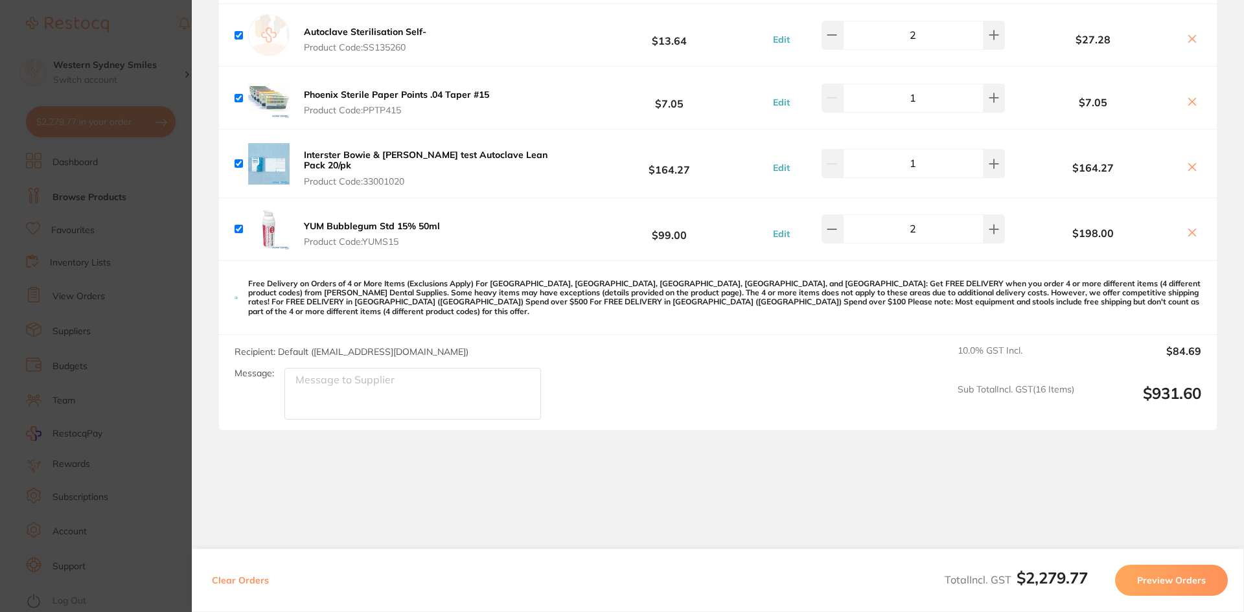
scroll to position [2471, 0]
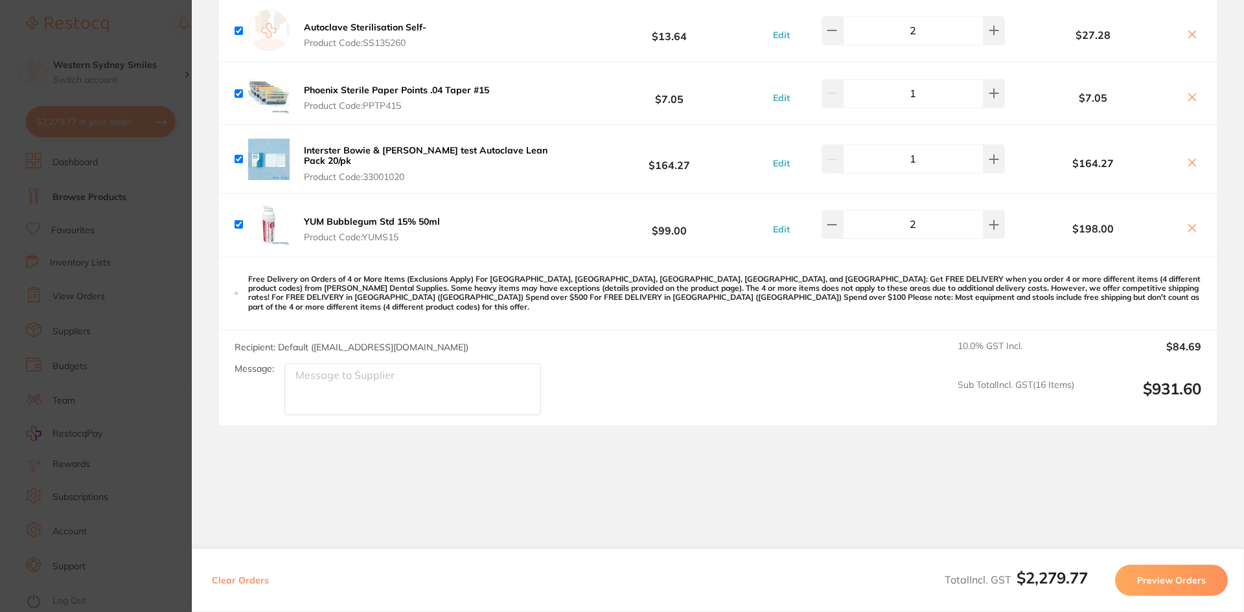
click at [1197, 589] on button "Preview Orders" at bounding box center [1171, 580] width 113 height 31
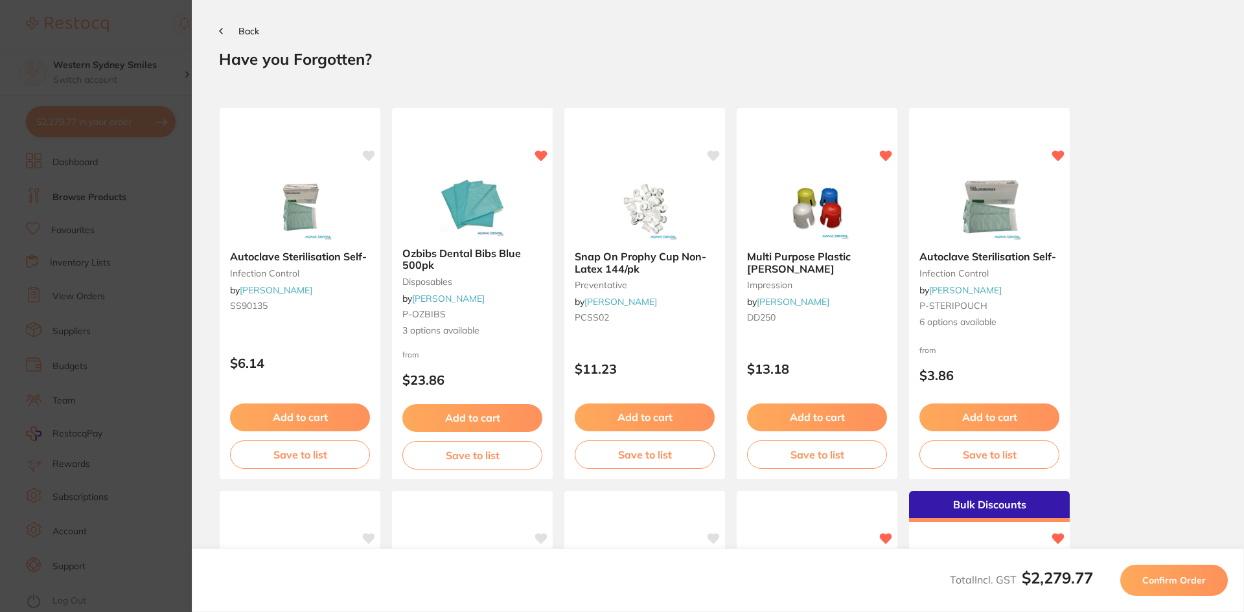
scroll to position [0, 0]
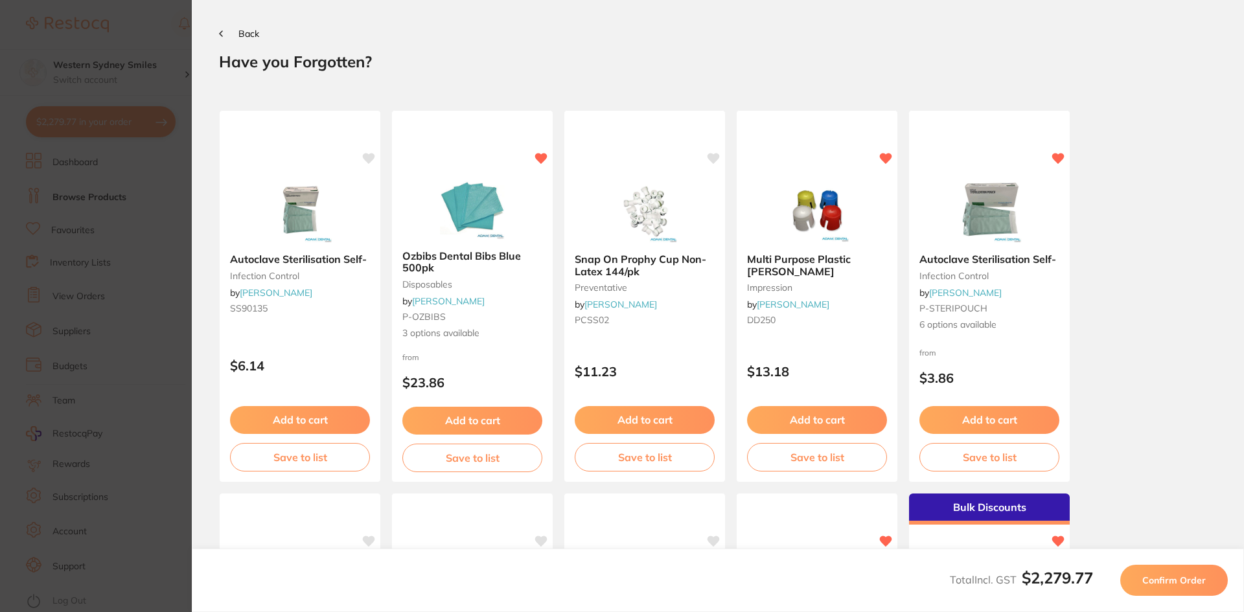
click at [1158, 582] on span "Confirm Order" at bounding box center [1173, 581] width 63 height 12
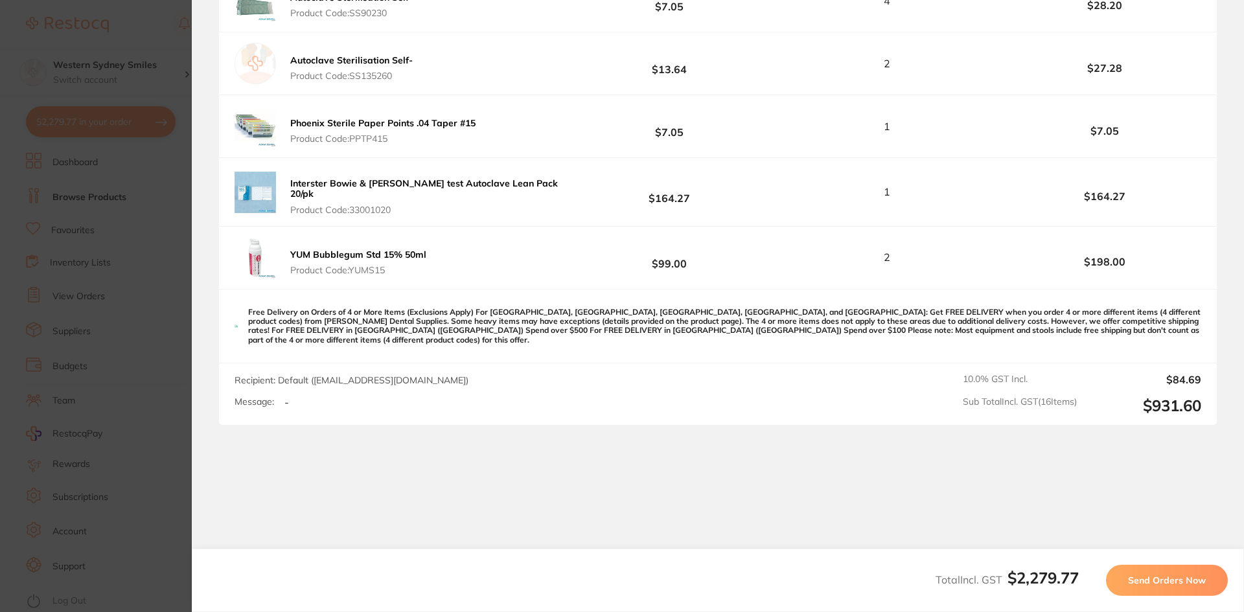
click at [1133, 575] on span "Send Orders Now" at bounding box center [1167, 581] width 78 height 12
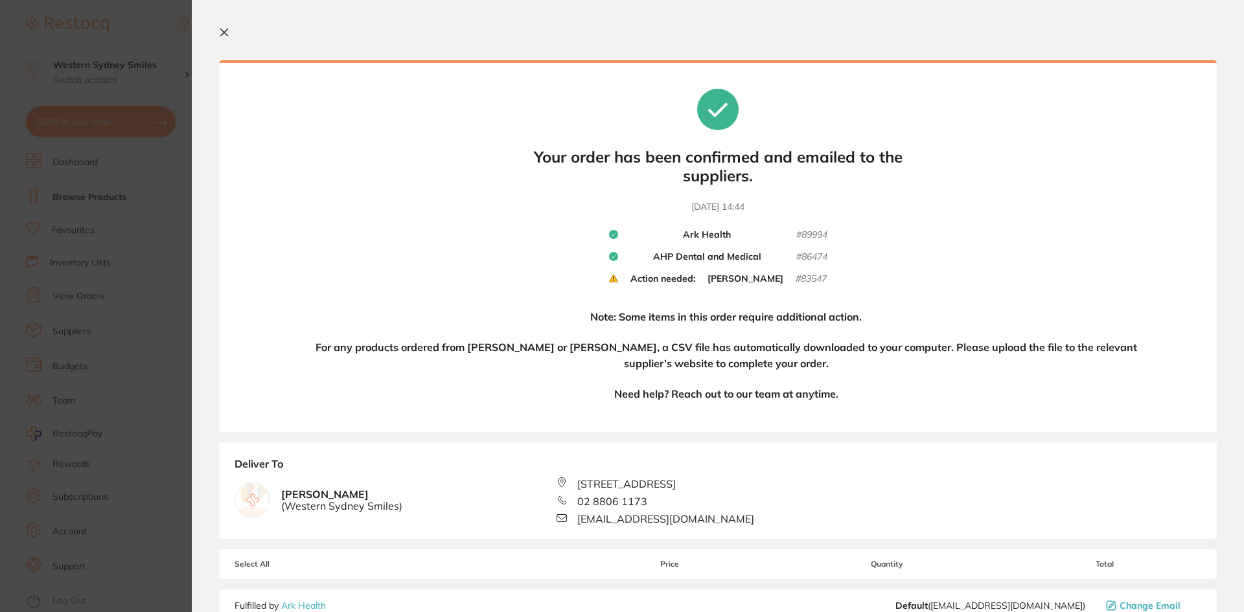
click at [225, 37] on icon at bounding box center [224, 32] width 10 height 10
